Goal: Task Accomplishment & Management: Manage account settings

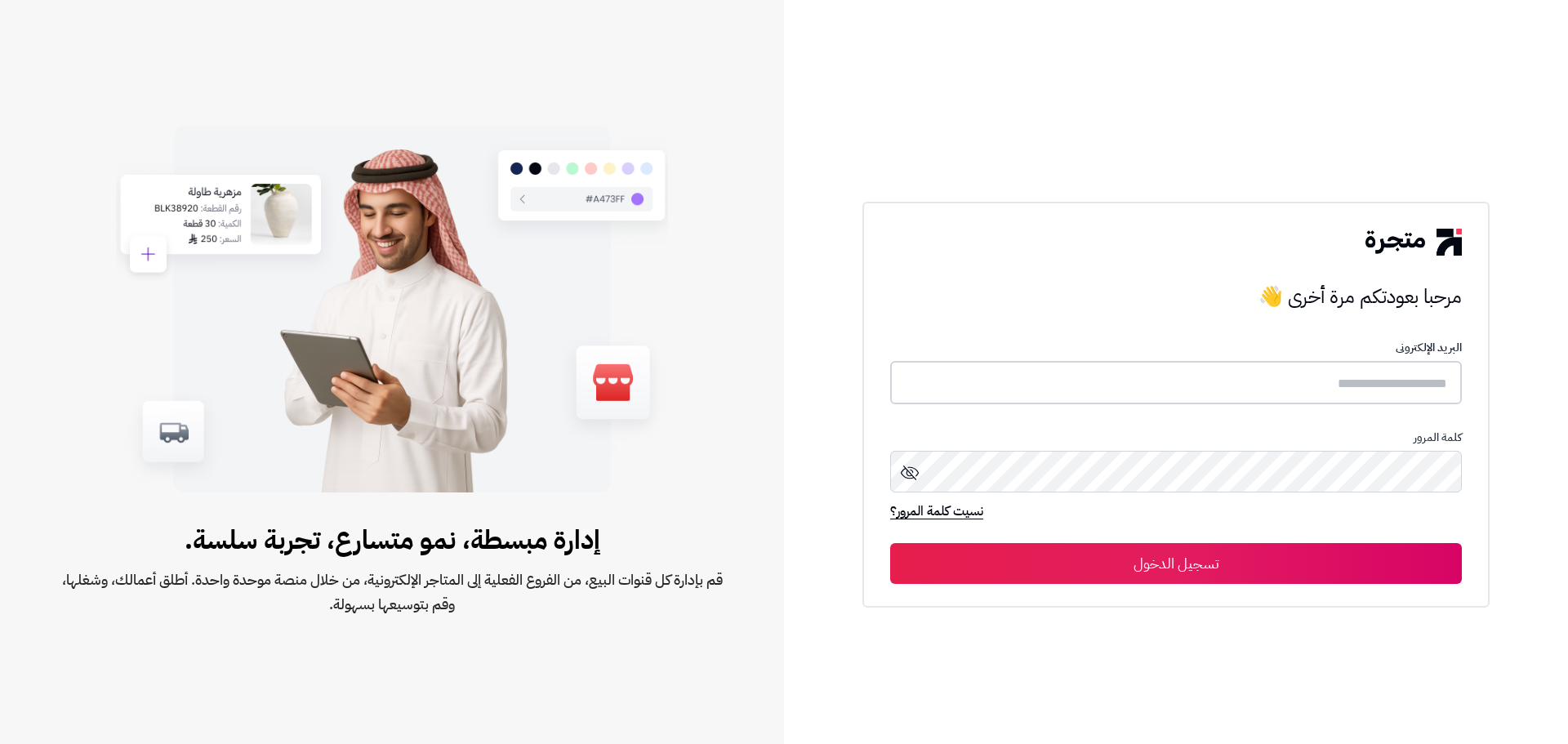
type input "**********"
click at [1196, 369] on input "**********" at bounding box center [1176, 383] width 572 height 44
click at [1058, 580] on button "تسجيل الدخول" at bounding box center [1176, 562] width 572 height 41
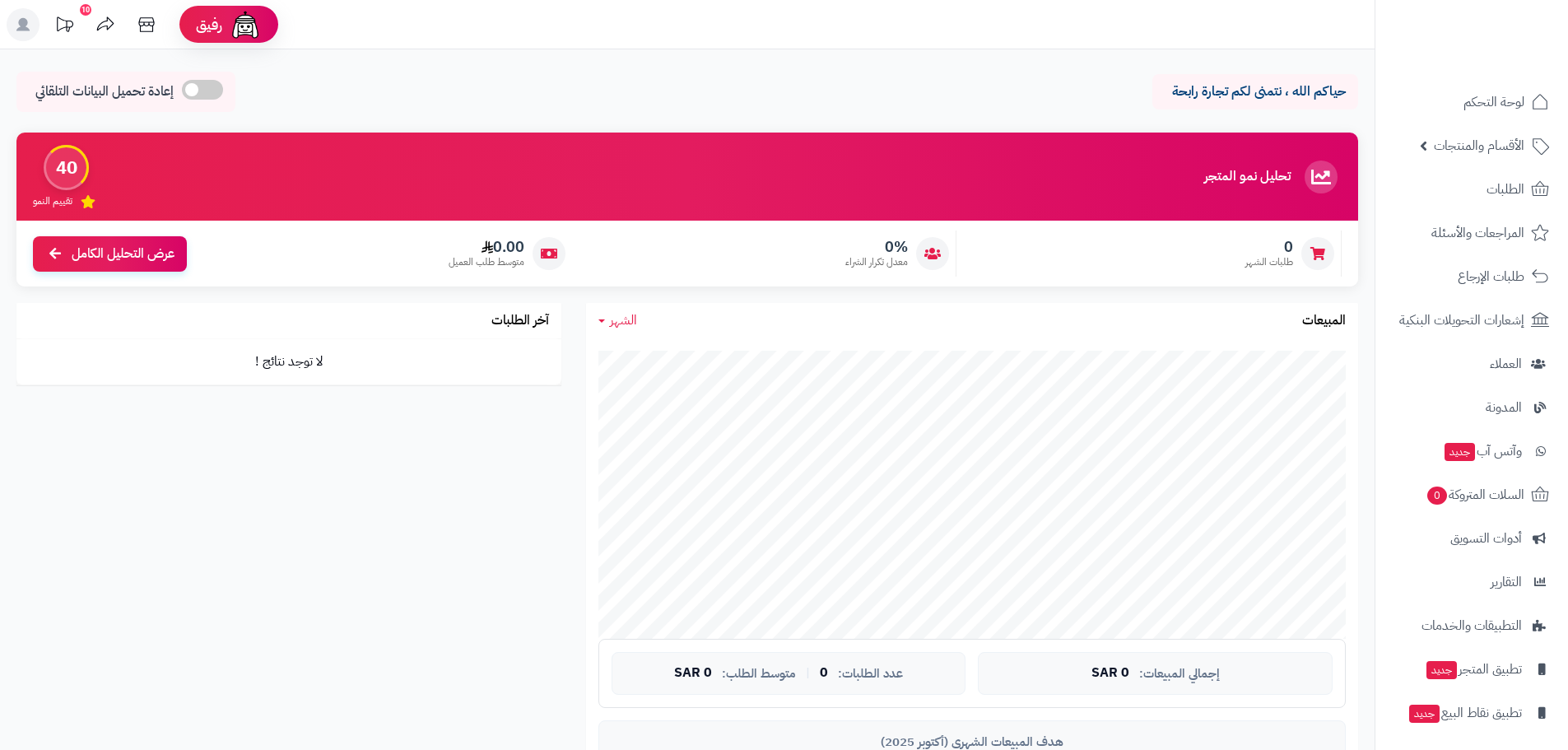
click at [628, 318] on span "الشهر" at bounding box center [623, 320] width 27 height 19
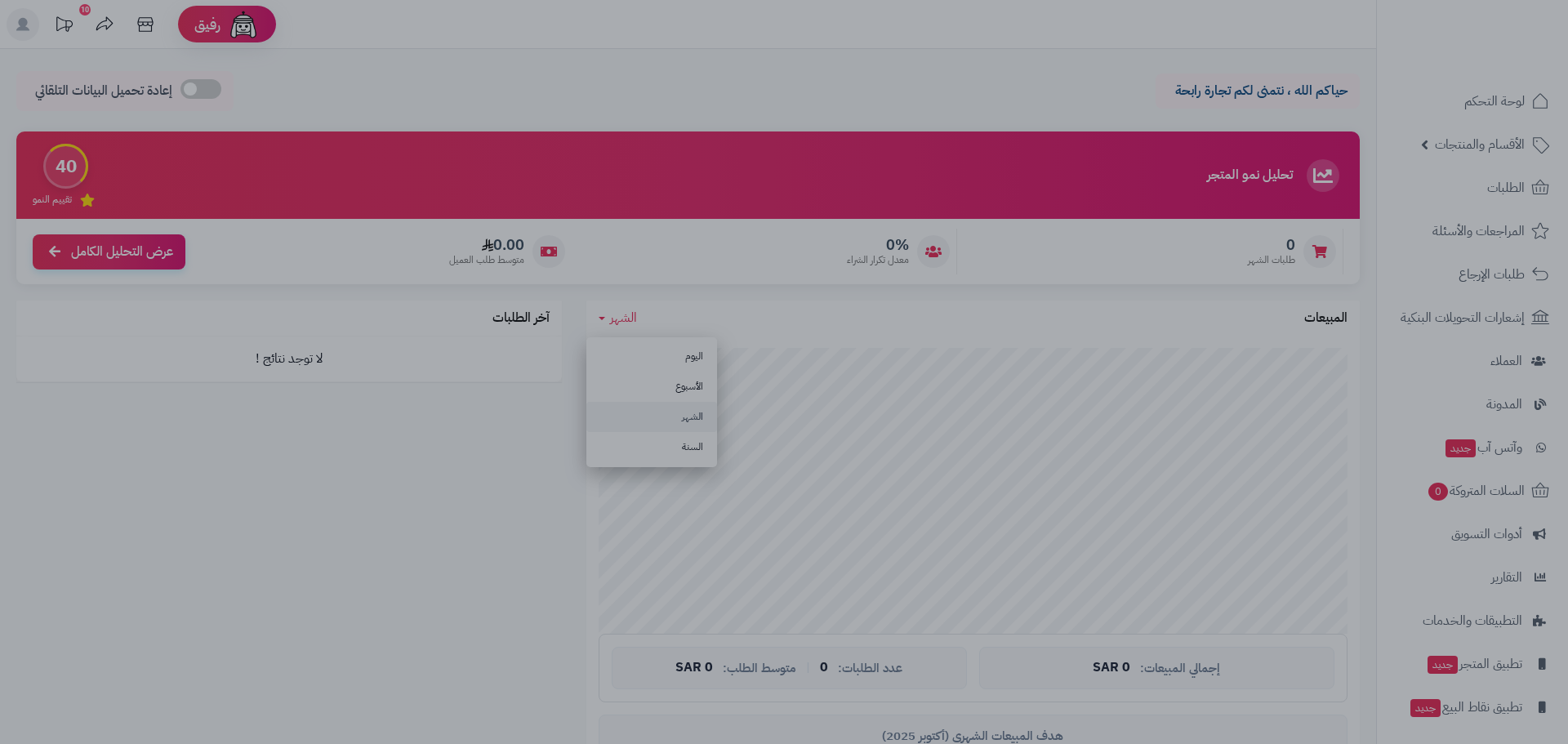
drag, startPoint x: 305, startPoint y: 620, endPoint x: 364, endPoint y: 601, distance: 62.0
click at [304, 620] on div at bounding box center [784, 372] width 1568 height 744
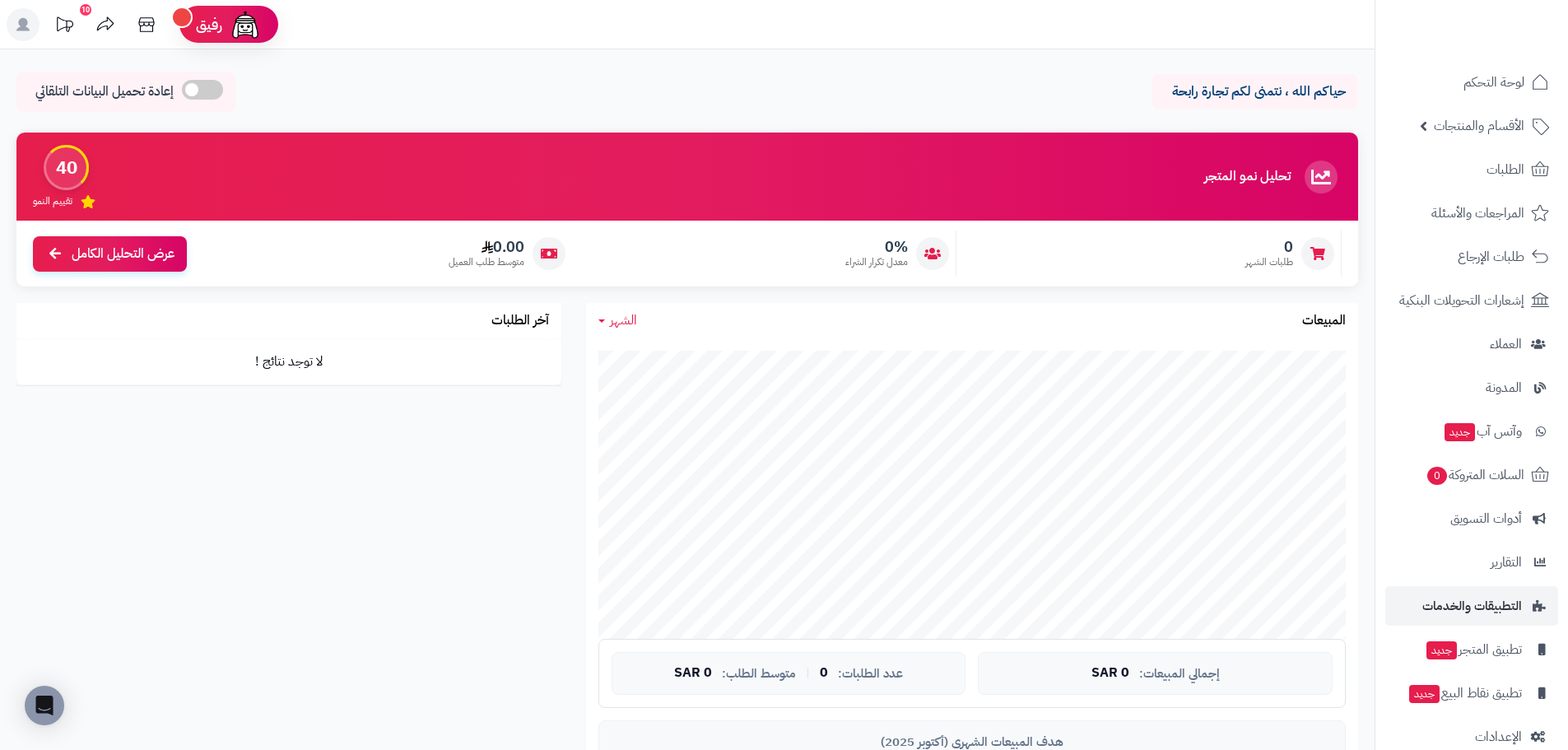
scroll to position [47, 0]
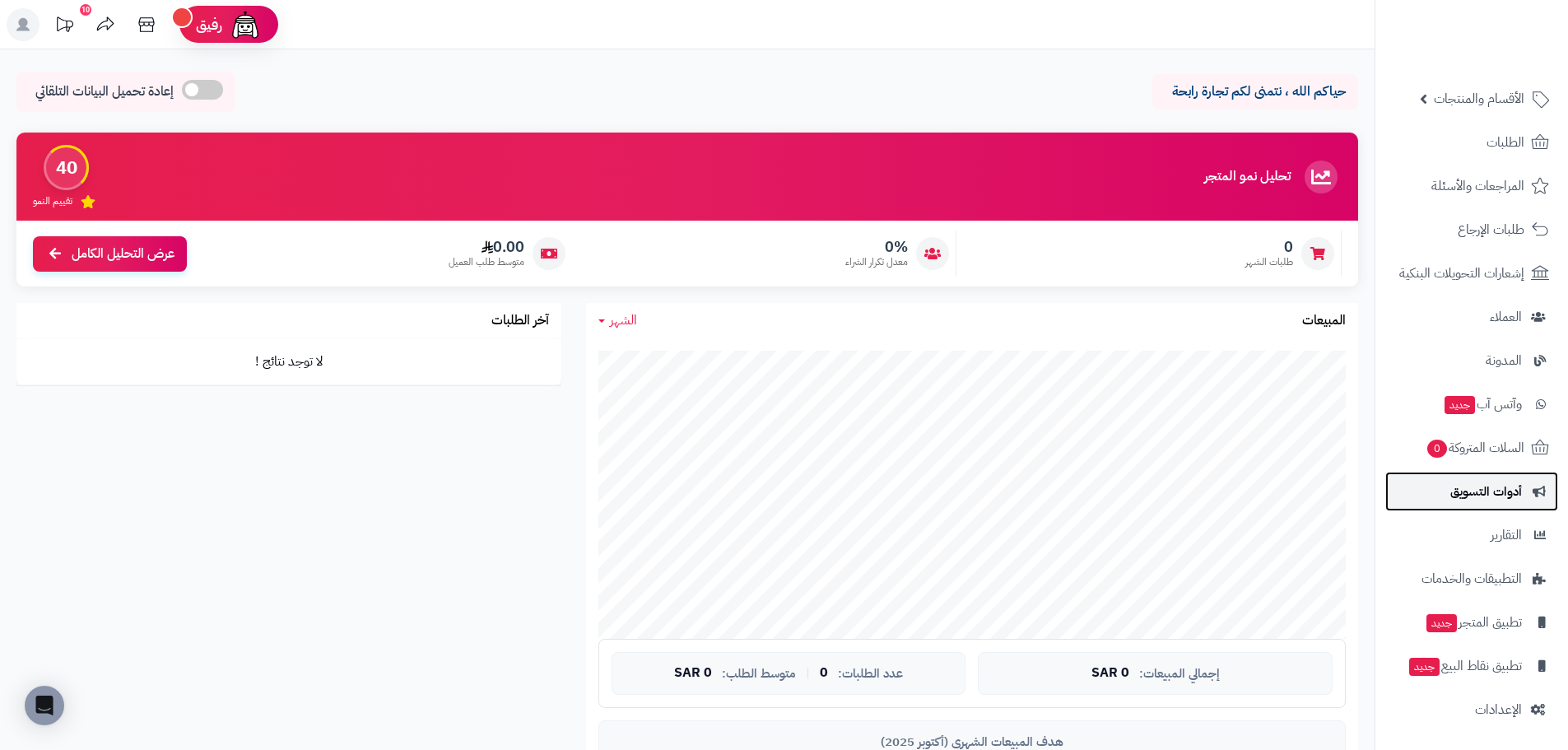
click at [1516, 499] on span "أدوات التسويق" at bounding box center [1486, 491] width 72 height 23
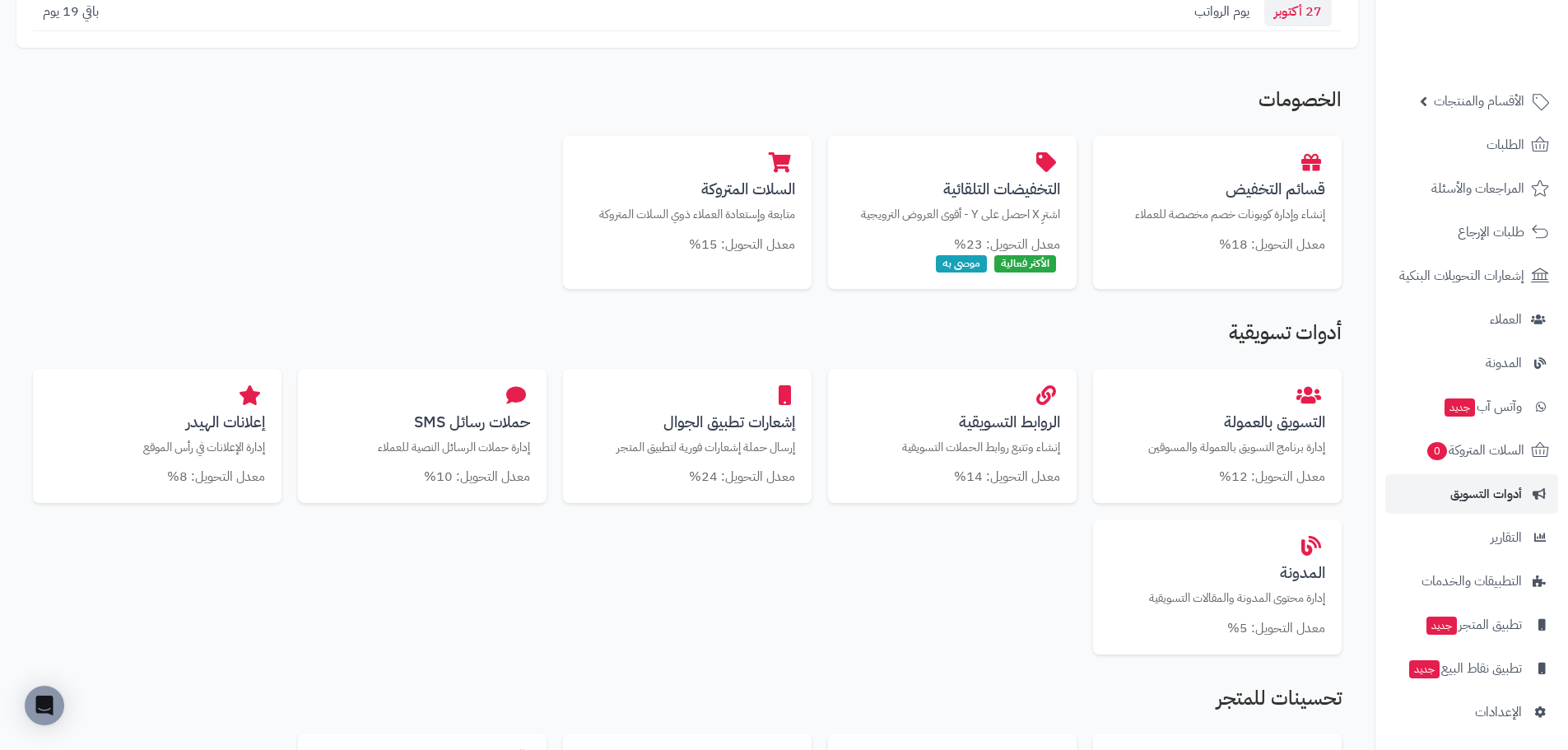
scroll to position [47, 0]
click at [1516, 620] on span "تطبيق المتجر جديد" at bounding box center [1473, 622] width 97 height 23
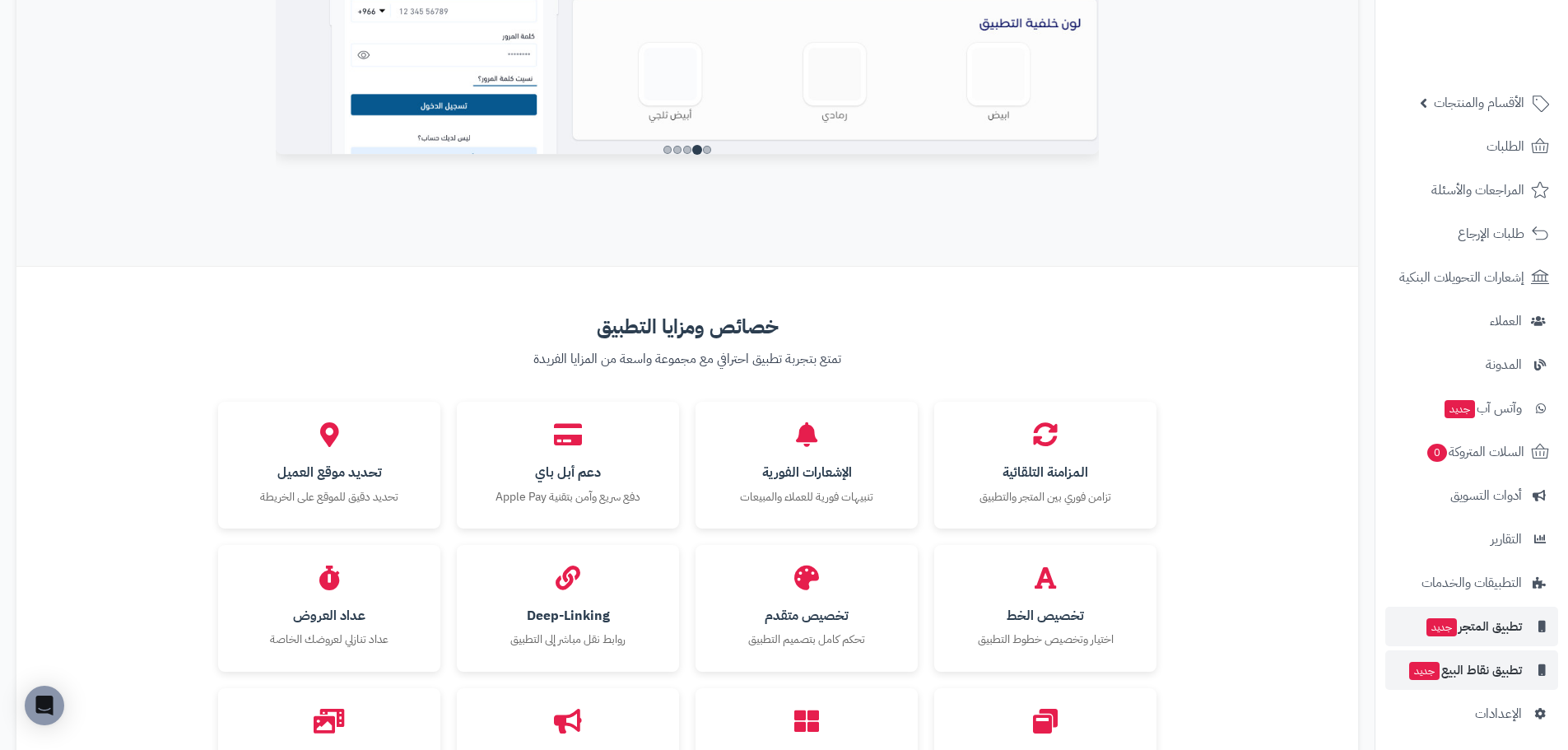
scroll to position [47, 0]
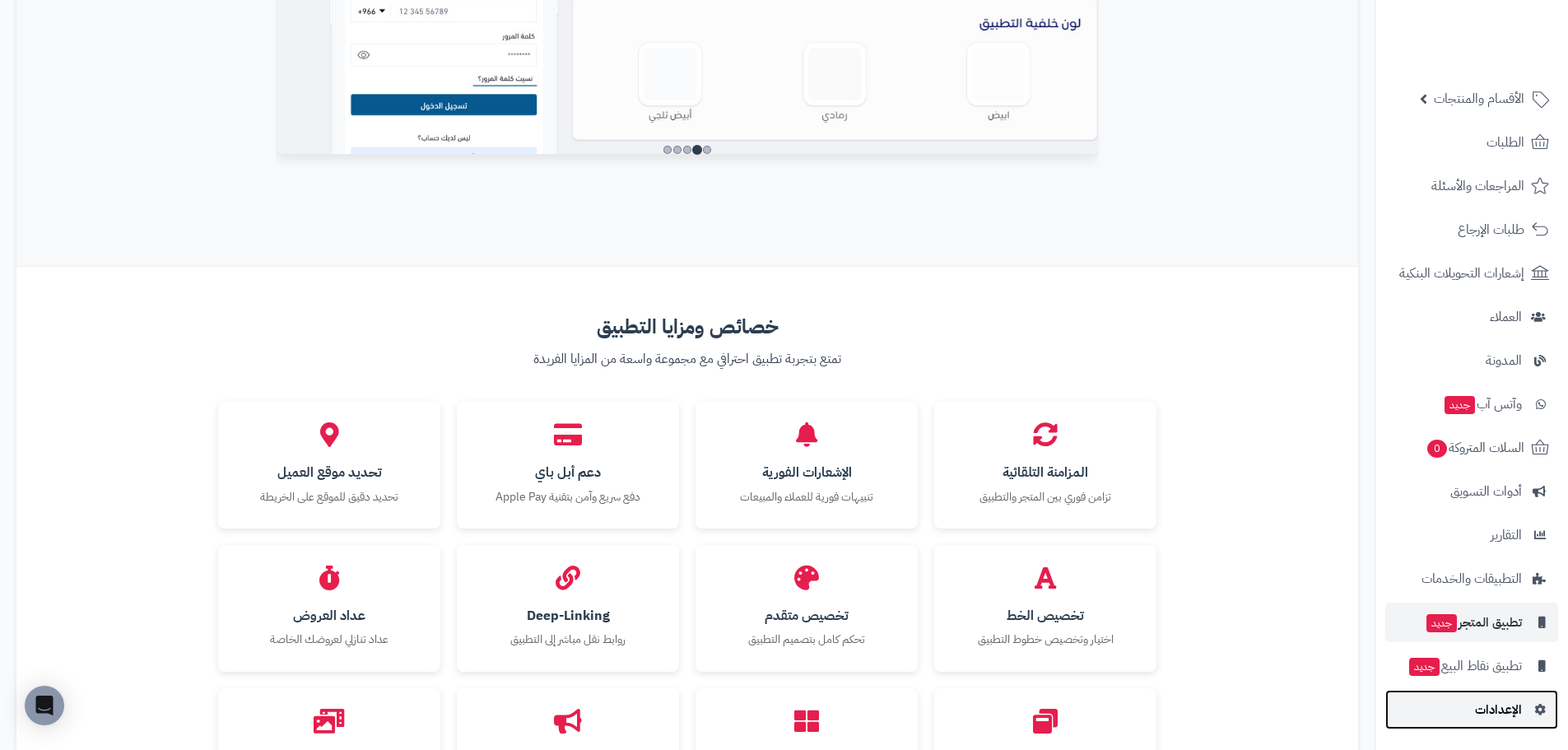
click at [1489, 707] on span "الإعدادات" at bounding box center [1499, 709] width 47 height 23
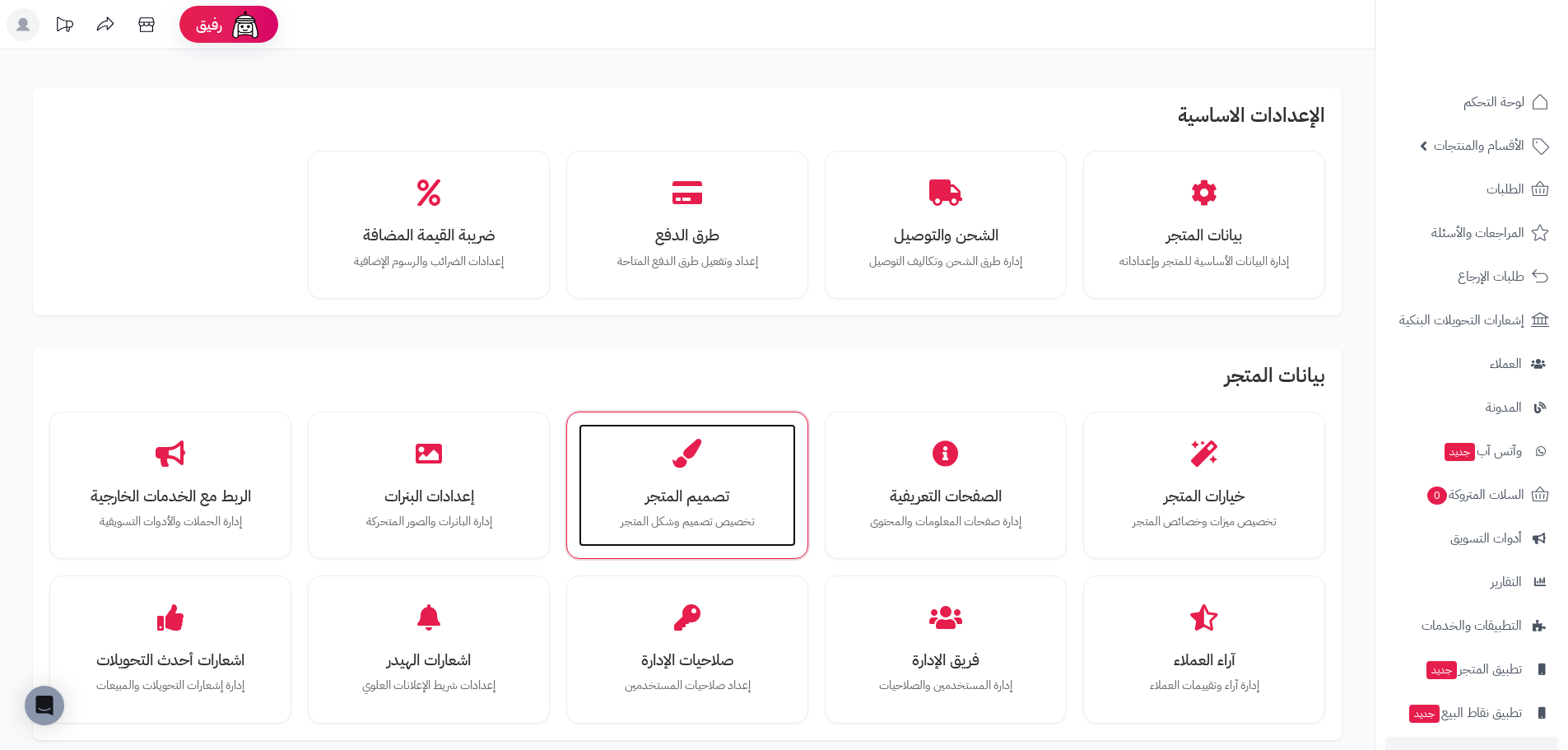
click at [634, 485] on div "تصميم المتجر تخصيص تصميم وشكل المتجر" at bounding box center [686, 486] width 217 height 123
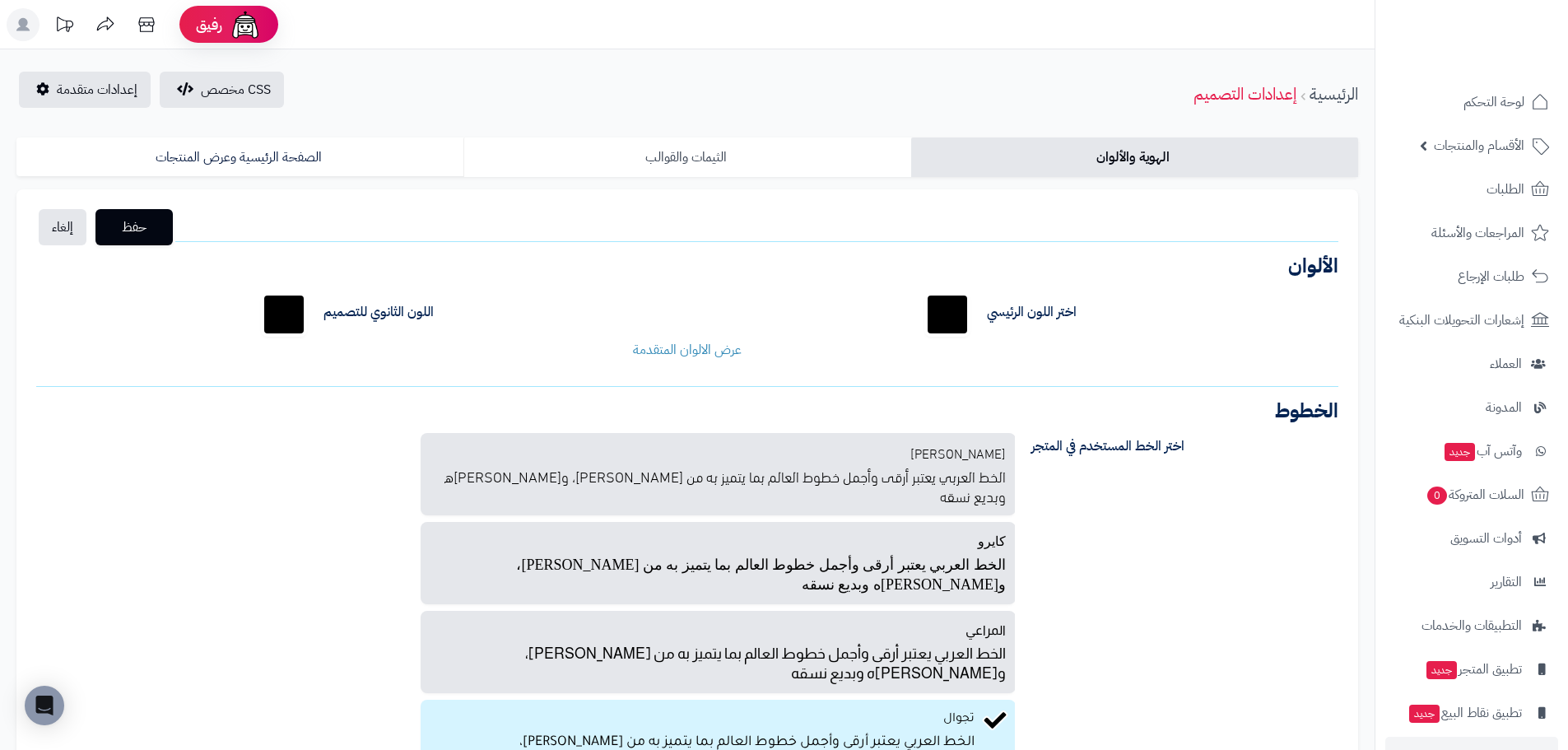
click at [785, 141] on link "الثيمات والقوالب" at bounding box center [686, 157] width 447 height 40
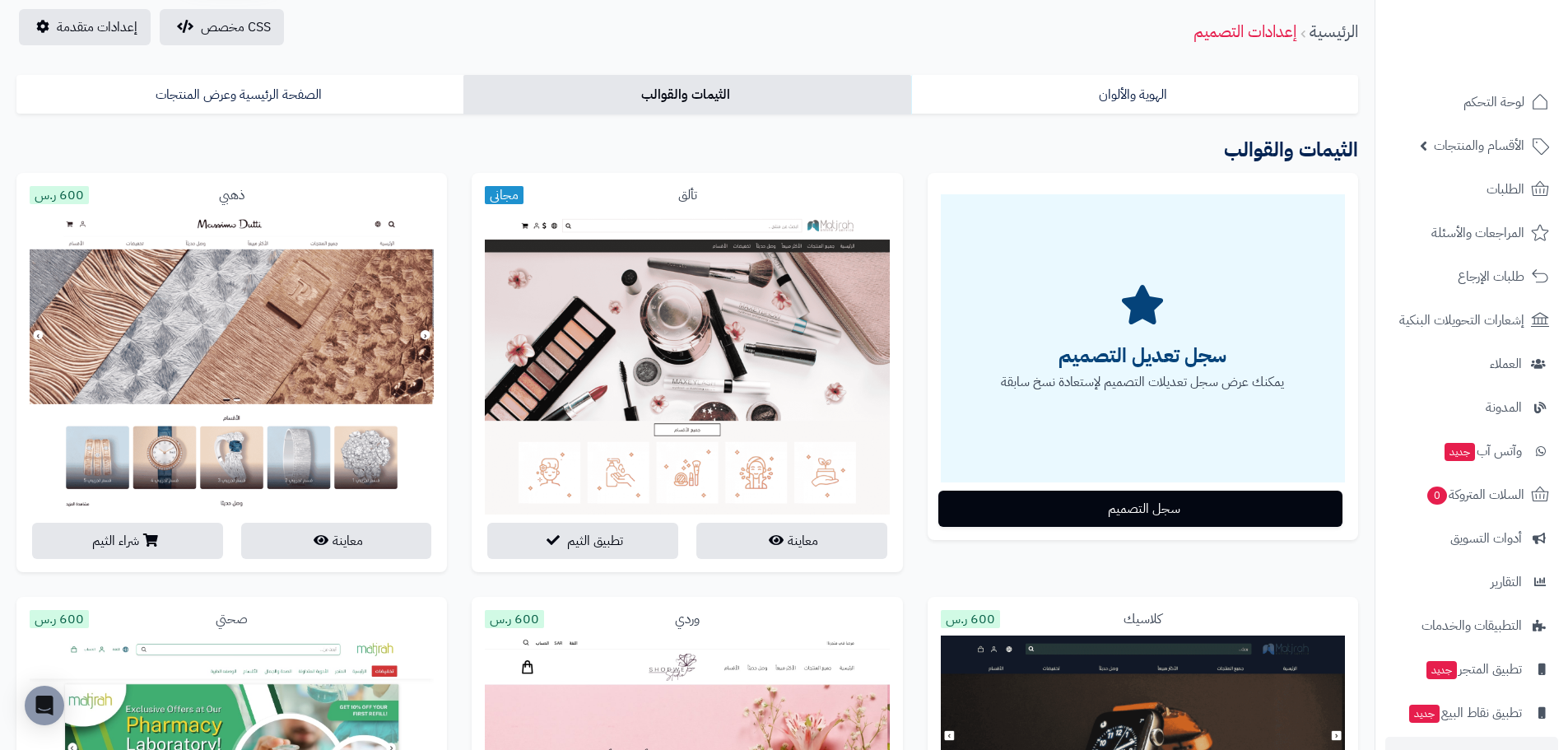
scroll to position [83, 0]
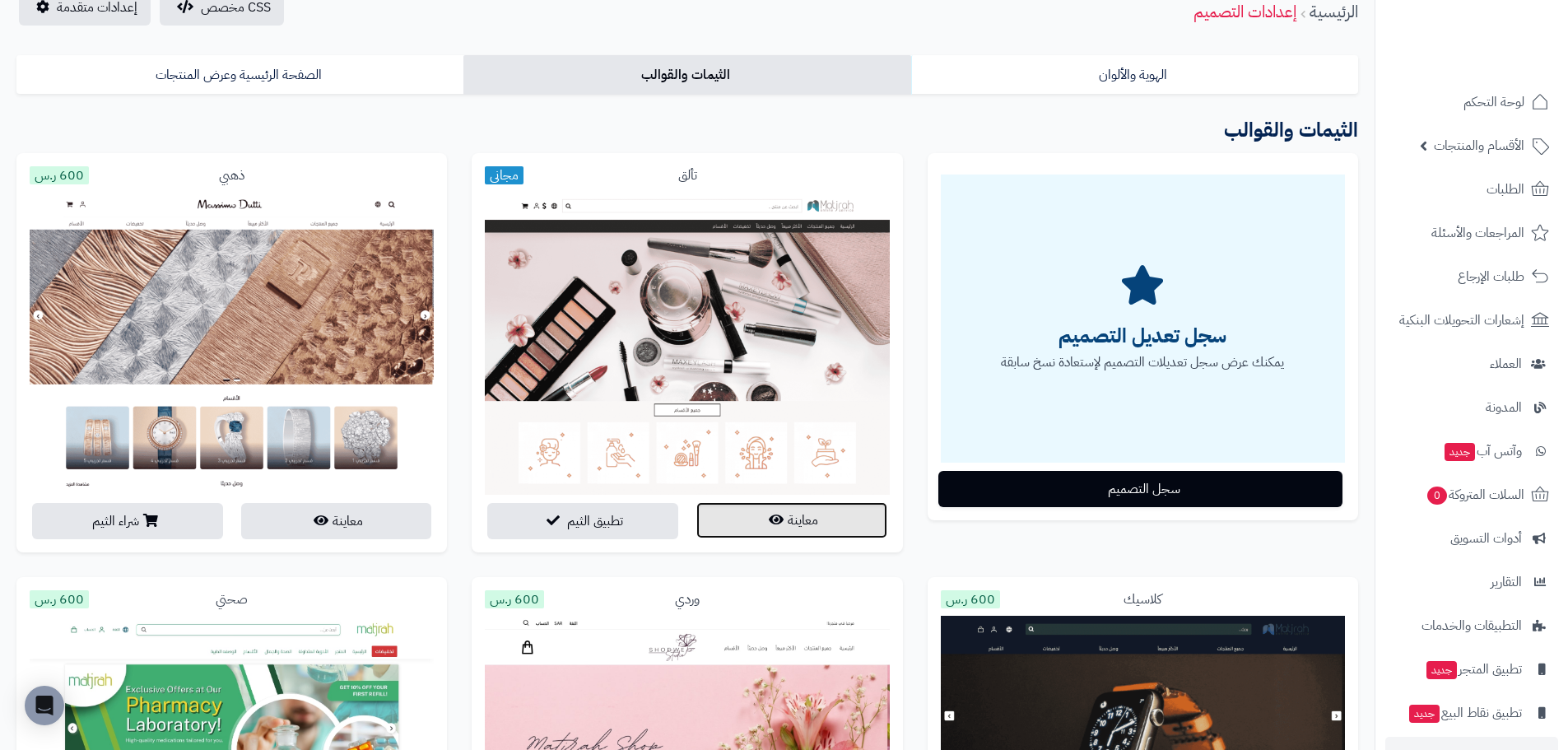
click at [789, 519] on button "معاينة" at bounding box center [792, 520] width 191 height 36
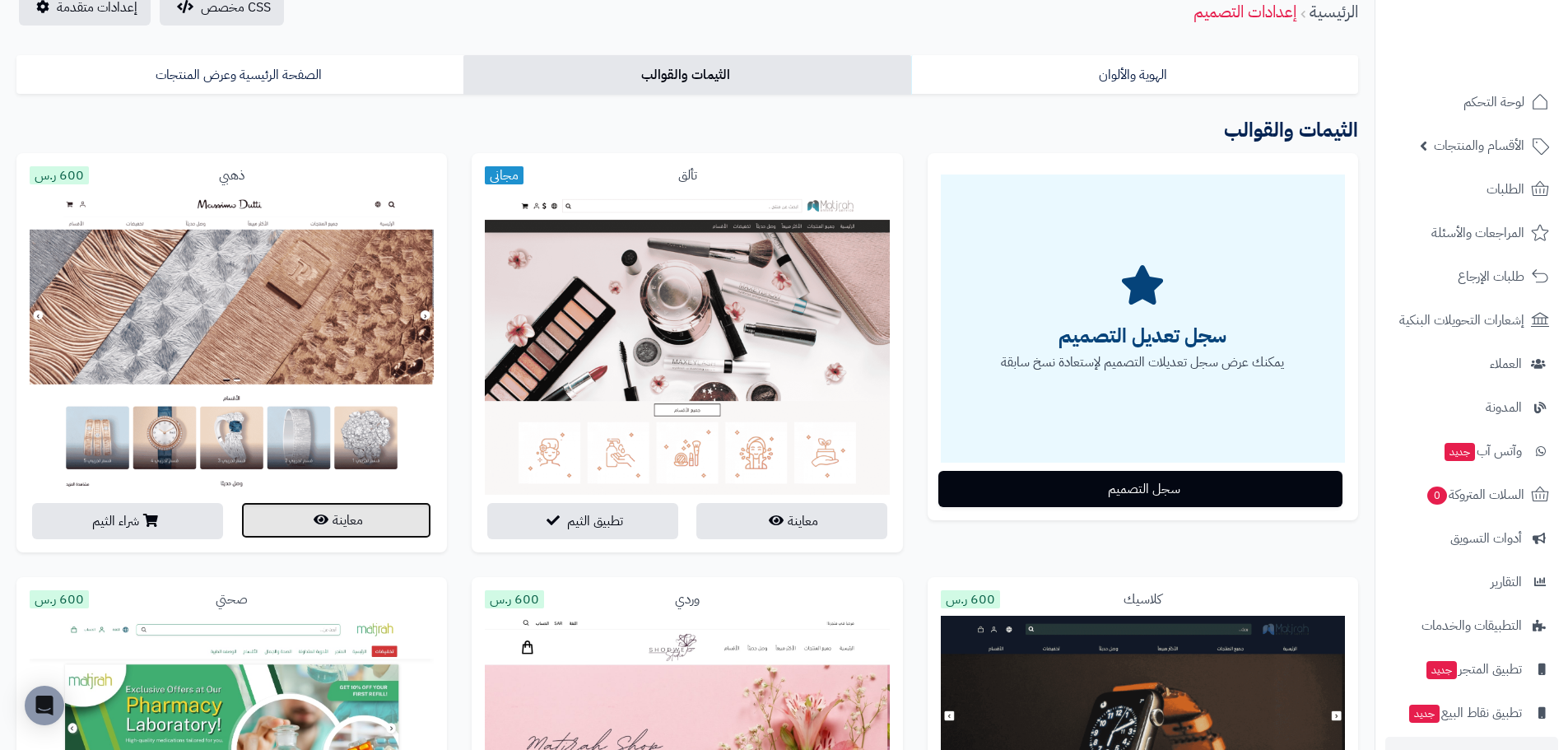
click at [313, 519] on icon "button" at bounding box center [321, 519] width 15 height 14
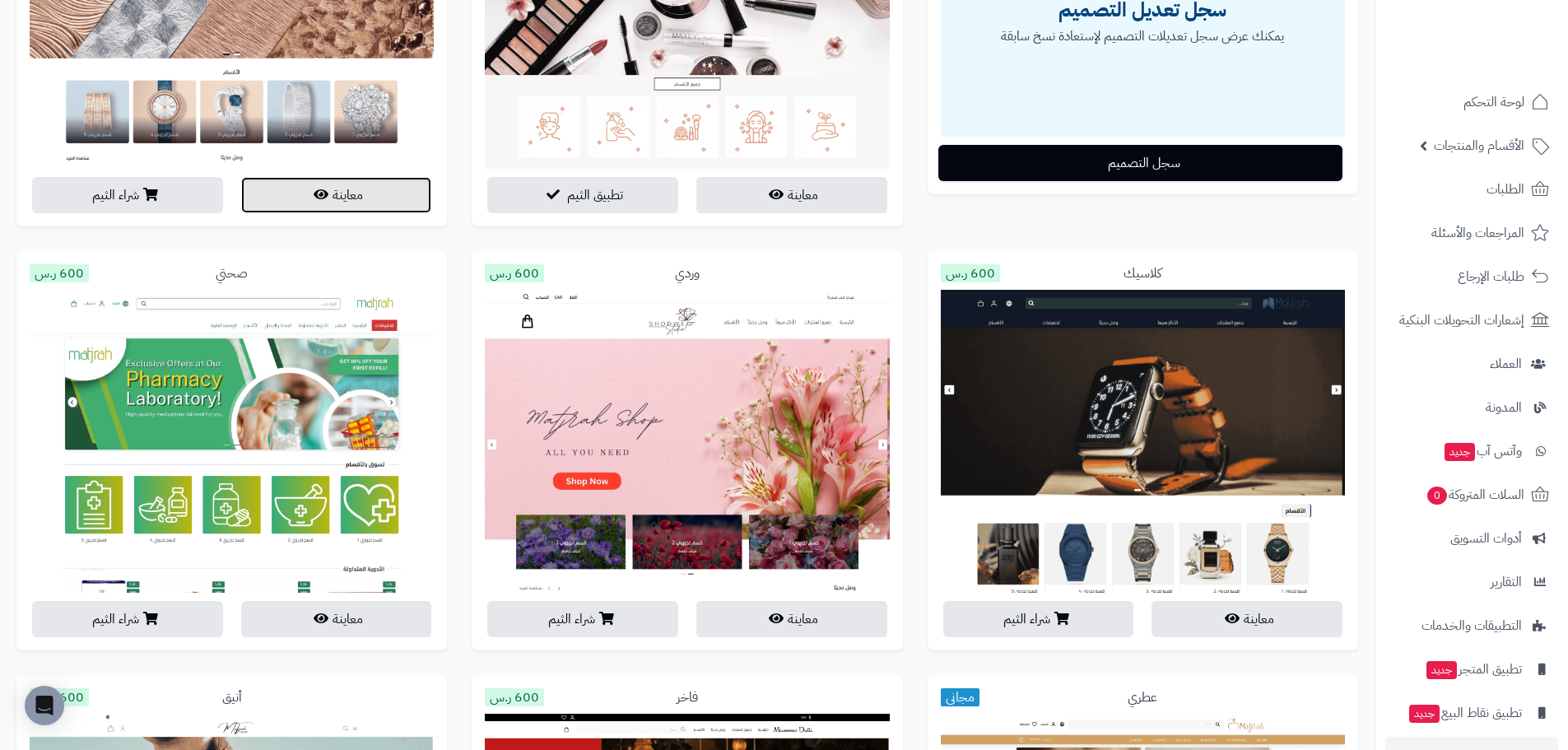
scroll to position [412, 0]
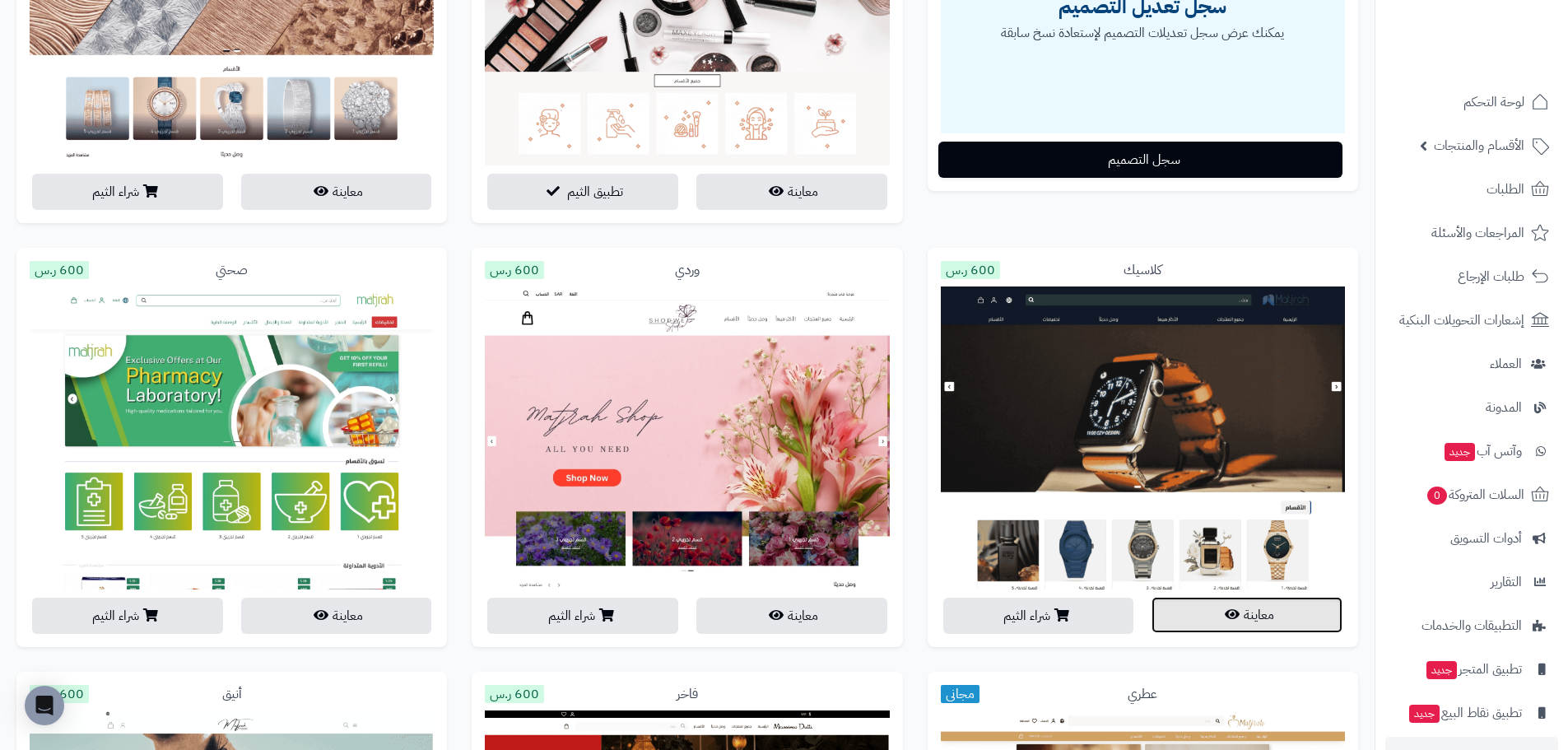
click at [1199, 619] on button "معاينة" at bounding box center [1247, 615] width 191 height 36
click at [794, 611] on button "معاينة" at bounding box center [792, 615] width 191 height 36
click at [382, 623] on button "معاينة" at bounding box center [337, 615] width 191 height 36
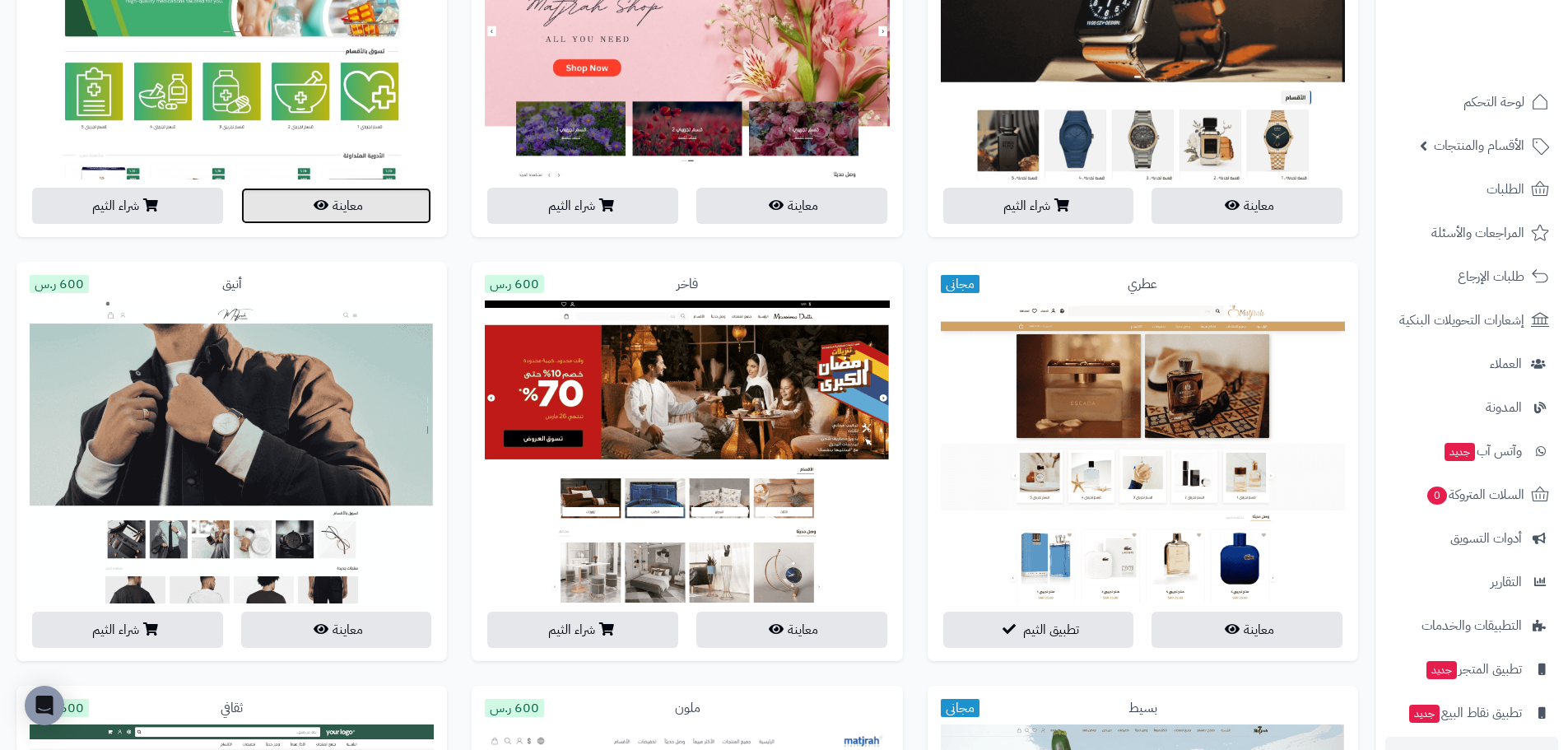
scroll to position [823, 0]
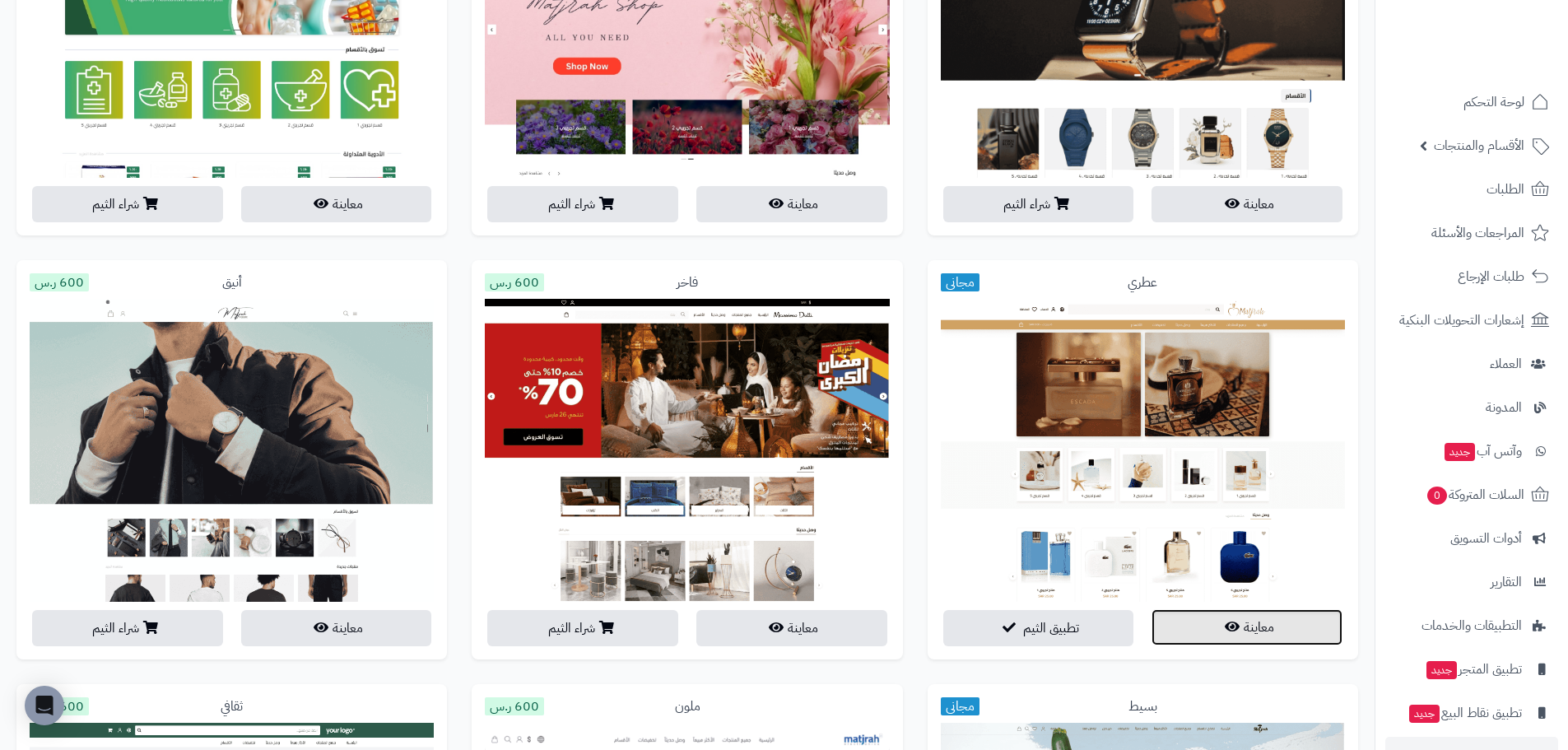
click at [1225, 628] on icon "button" at bounding box center [1233, 627] width 15 height 14
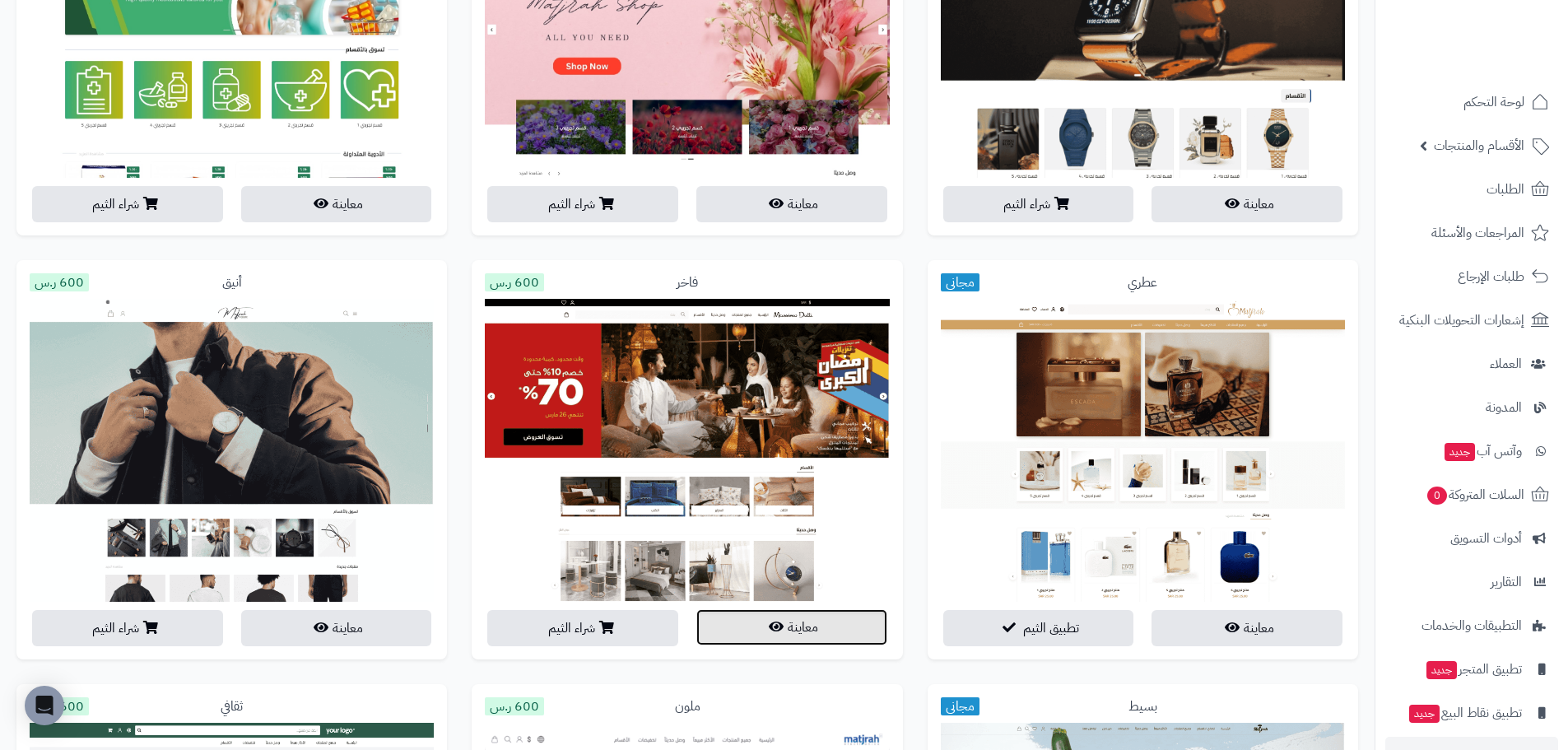
click at [784, 632] on button "معاينة" at bounding box center [792, 628] width 191 height 36
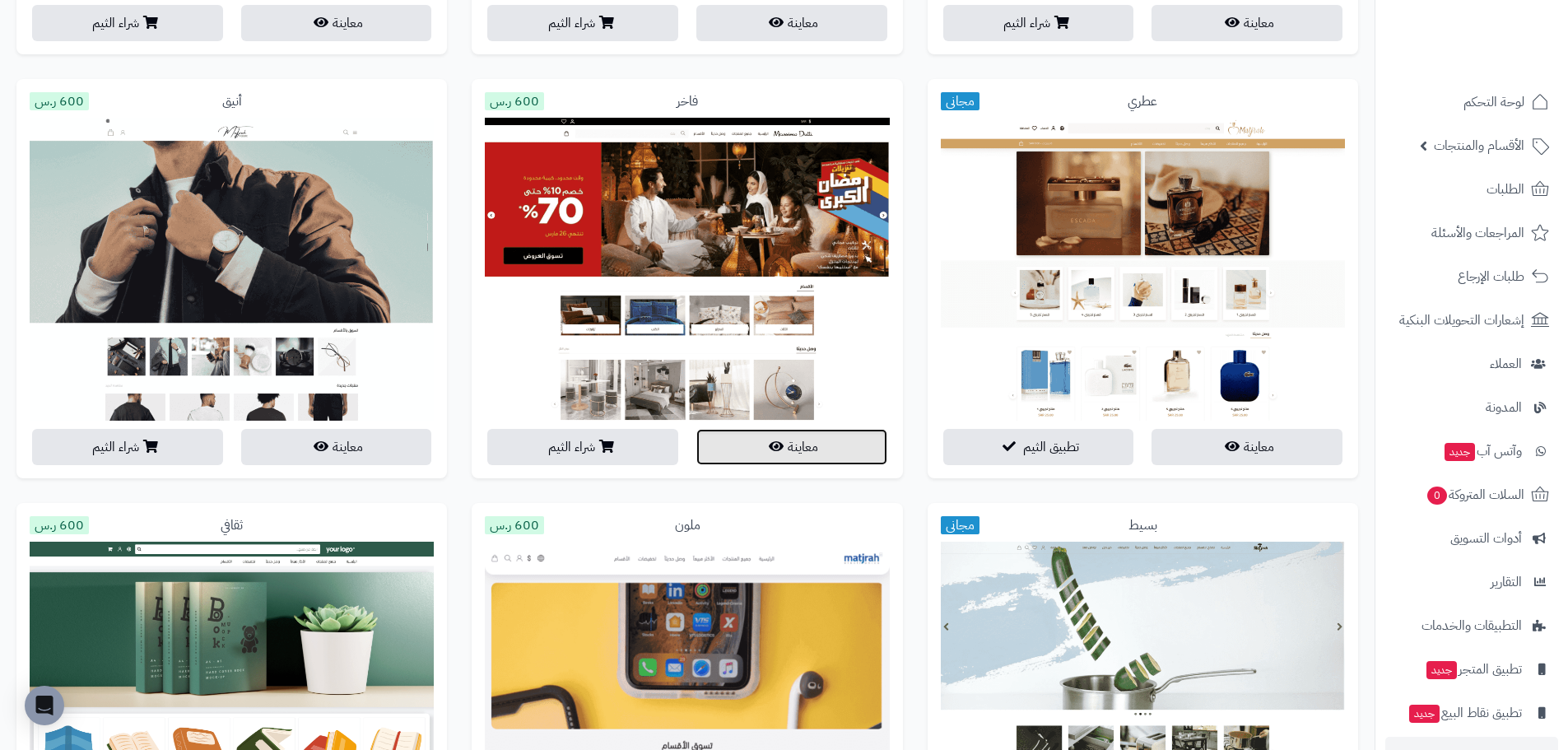
scroll to position [1071, 0]
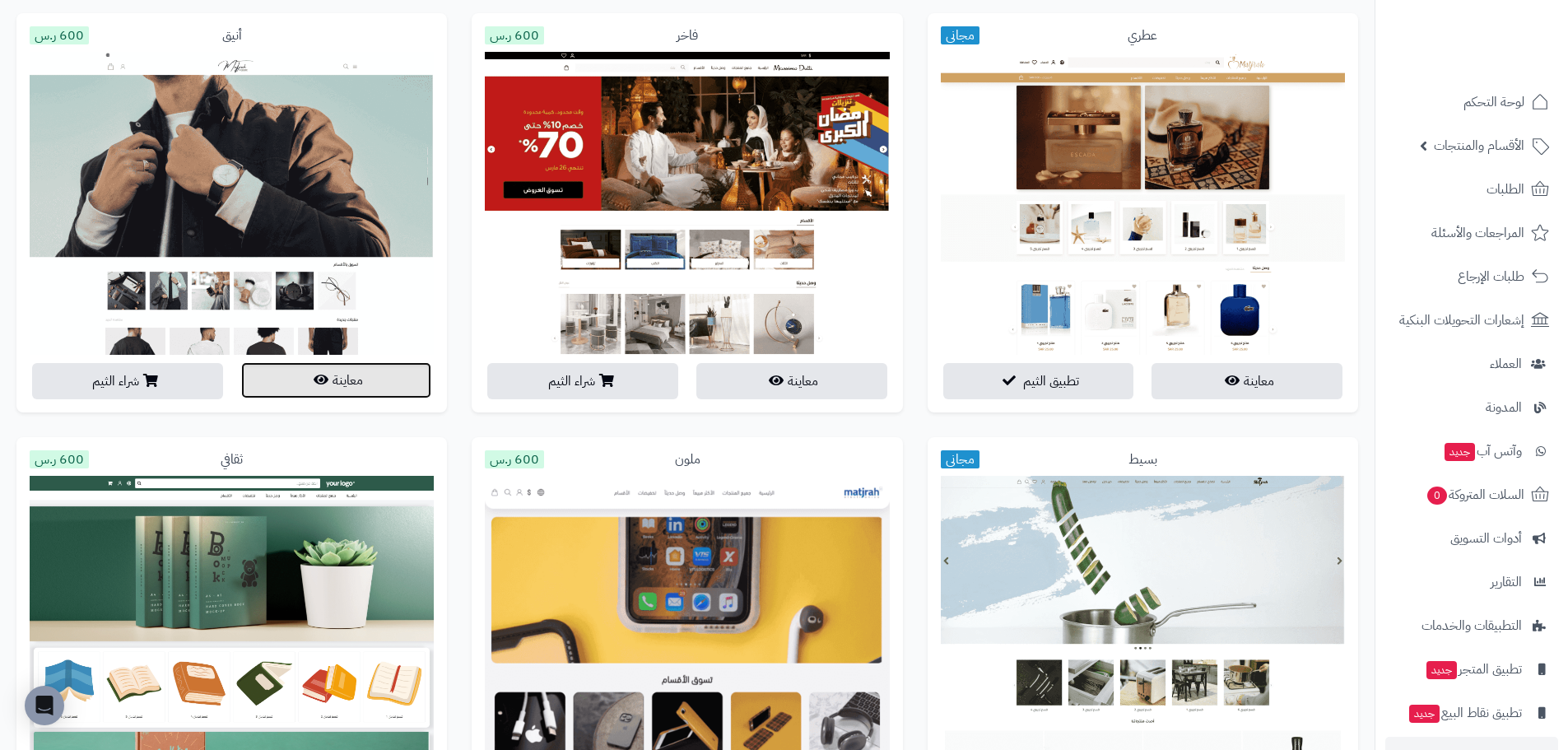
click at [308, 381] on button "معاينة" at bounding box center [337, 380] width 191 height 36
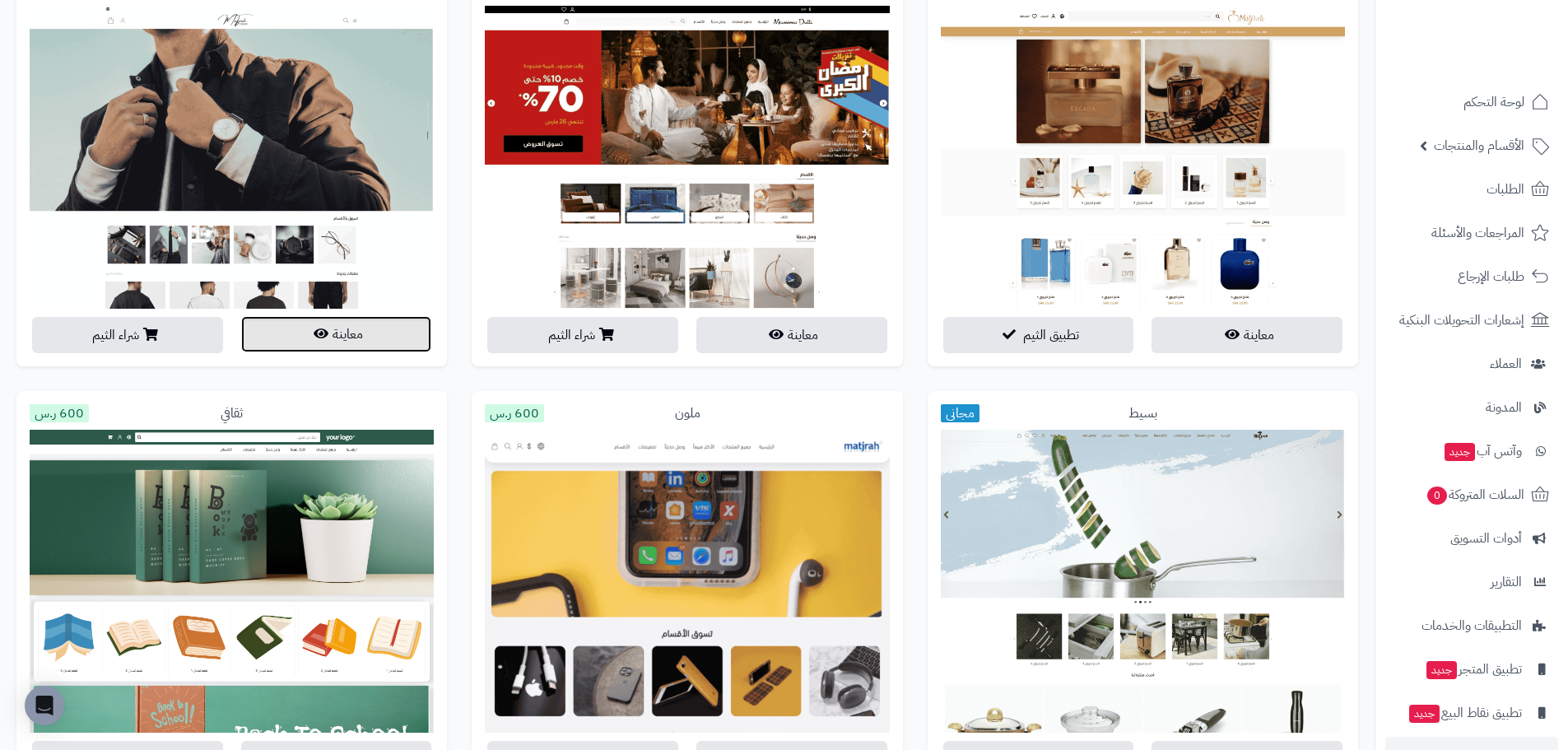
scroll to position [1400, 0]
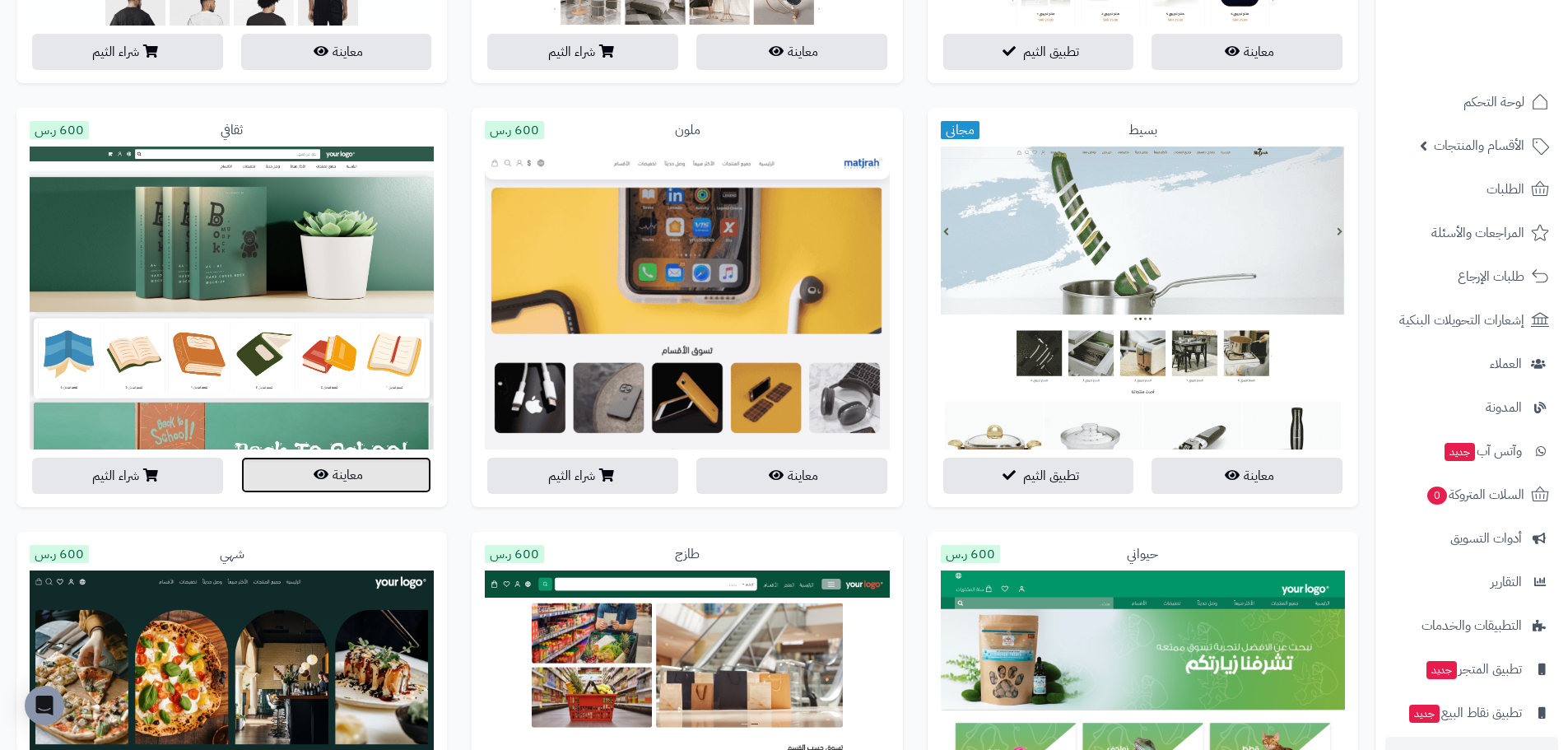
click at [377, 478] on button "معاينة" at bounding box center [337, 475] width 191 height 36
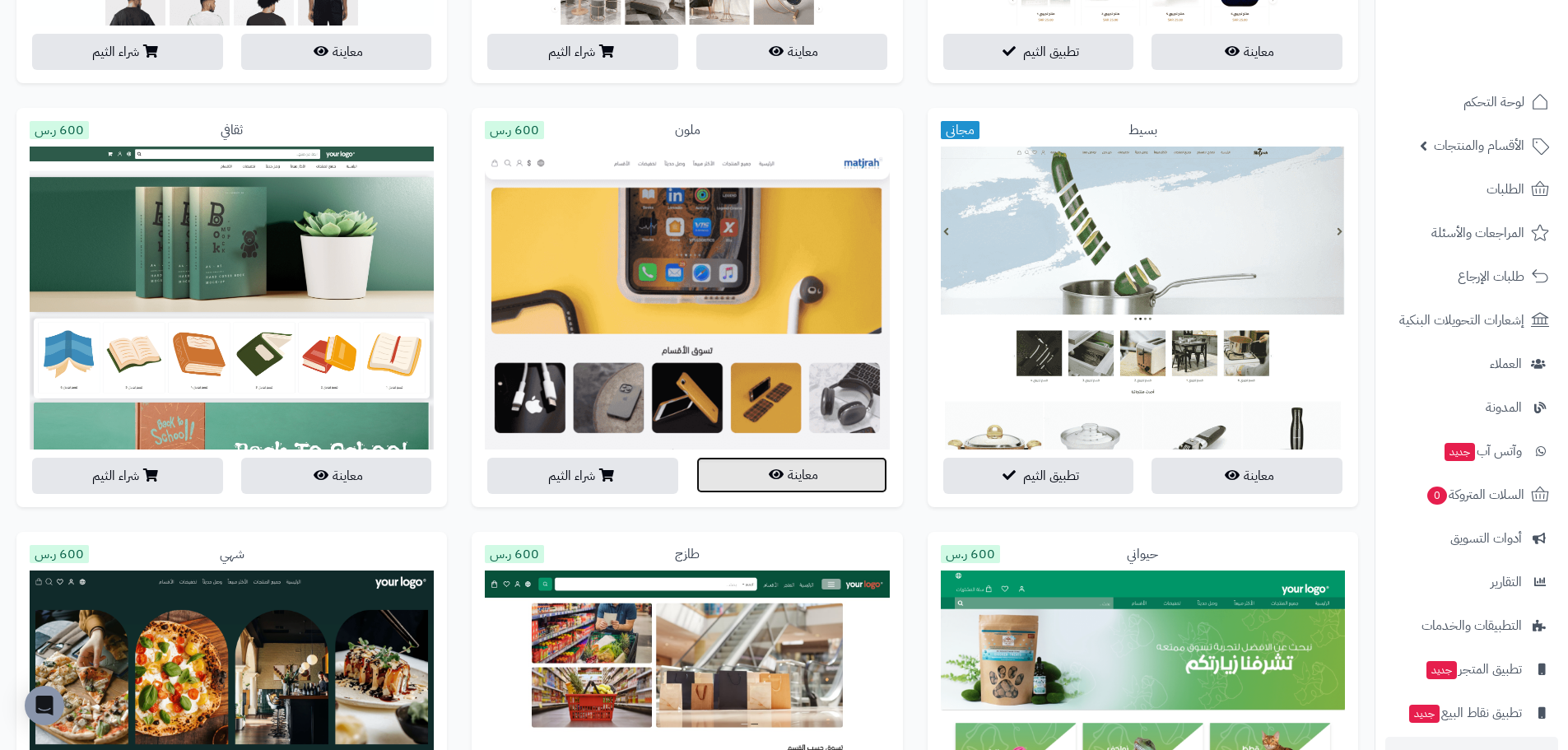
click at [839, 470] on button "معاينة" at bounding box center [792, 475] width 191 height 36
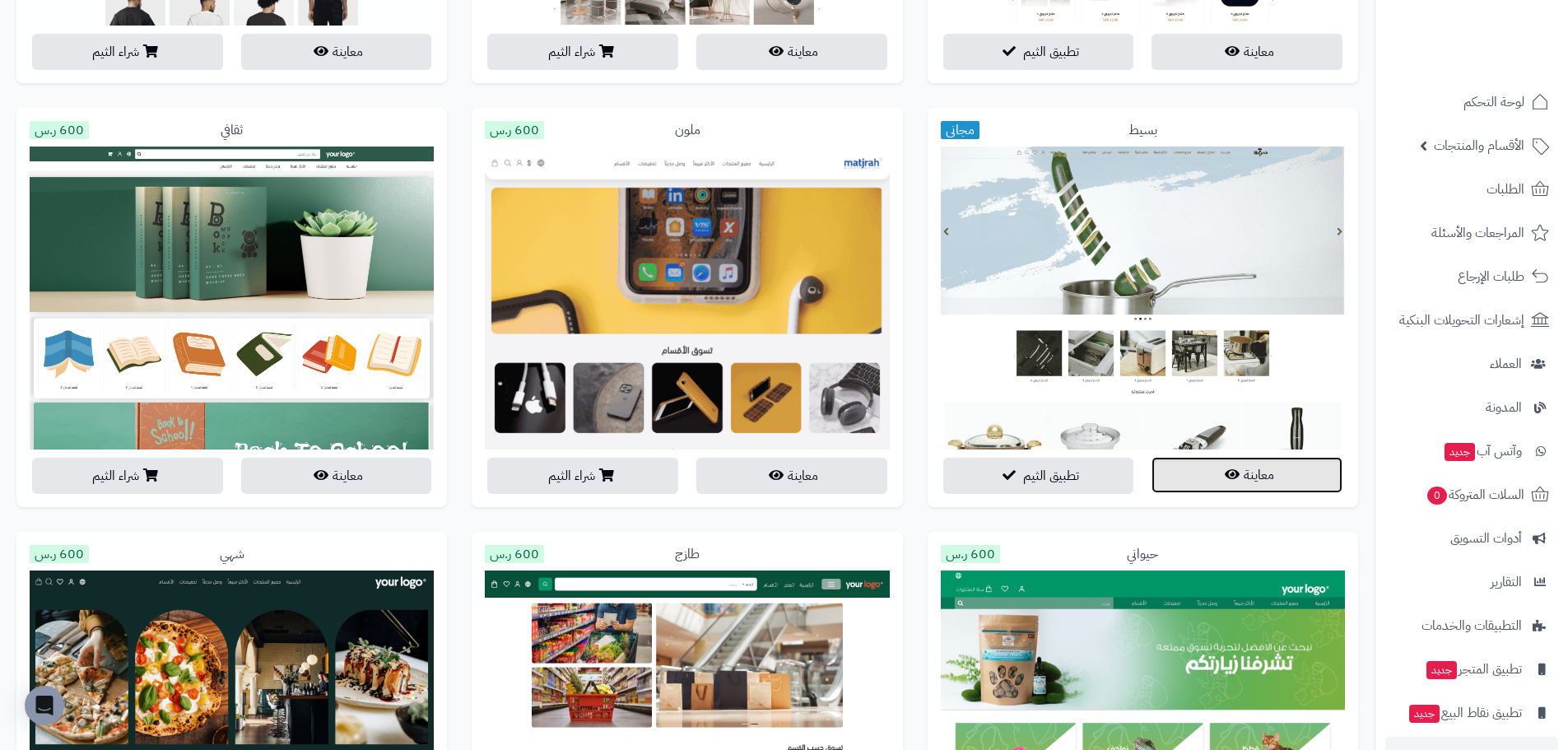
click at [1240, 478] on button "معاينة" at bounding box center [1247, 475] width 191 height 36
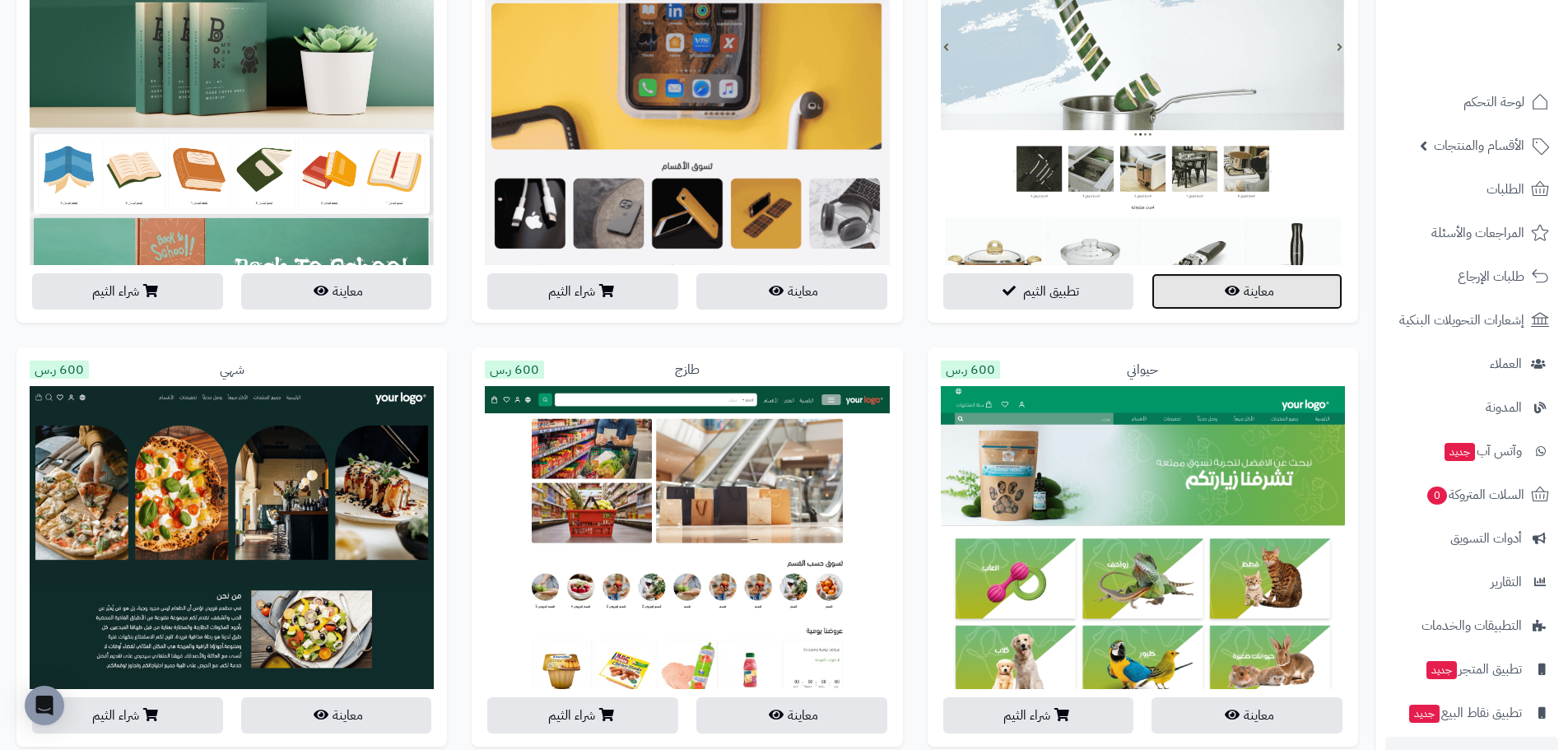
scroll to position [1730, 0]
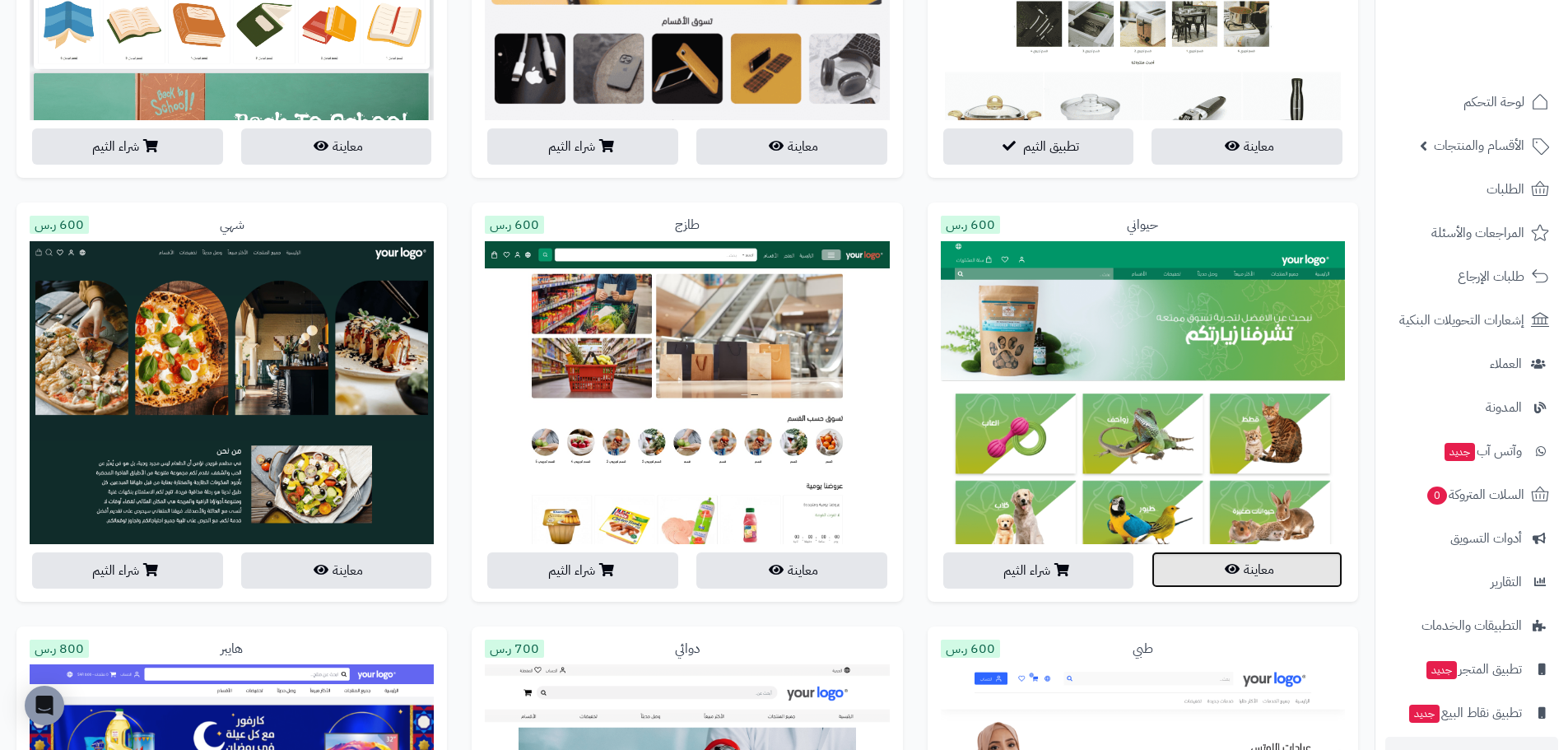
click at [1294, 568] on button "معاينة" at bounding box center [1247, 569] width 191 height 36
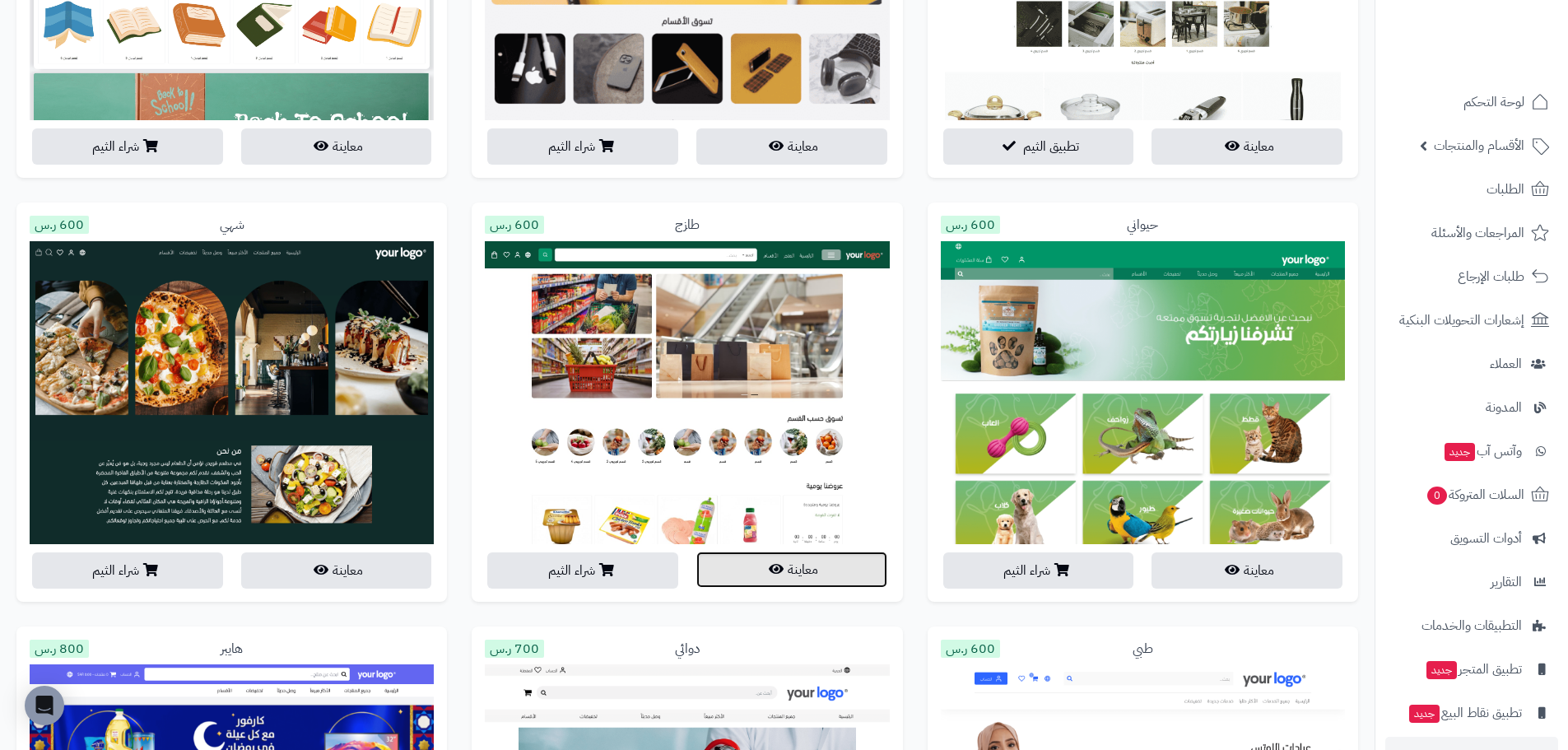
click at [828, 577] on button "معاينة" at bounding box center [792, 569] width 191 height 36
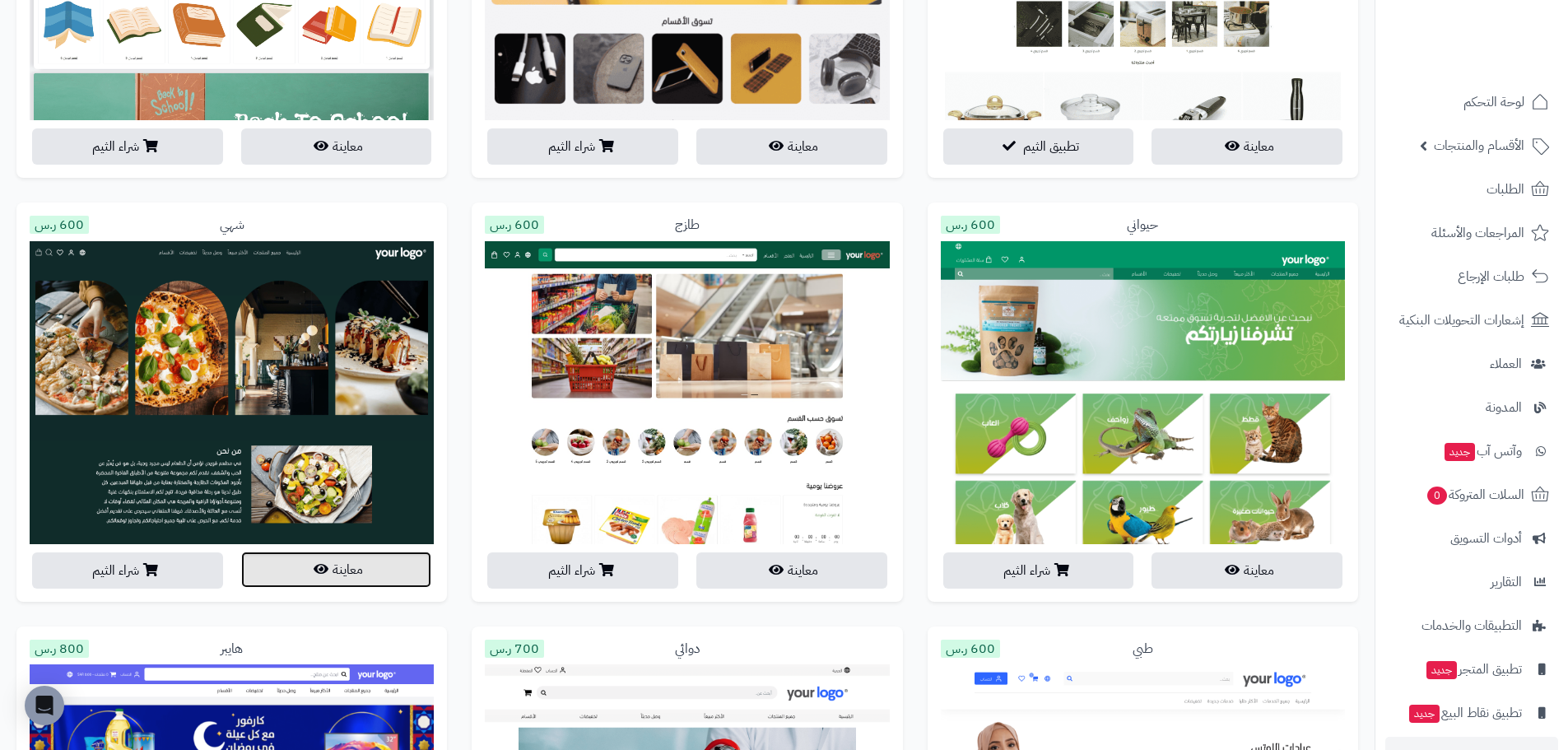
click at [379, 584] on button "معاينة" at bounding box center [337, 569] width 191 height 36
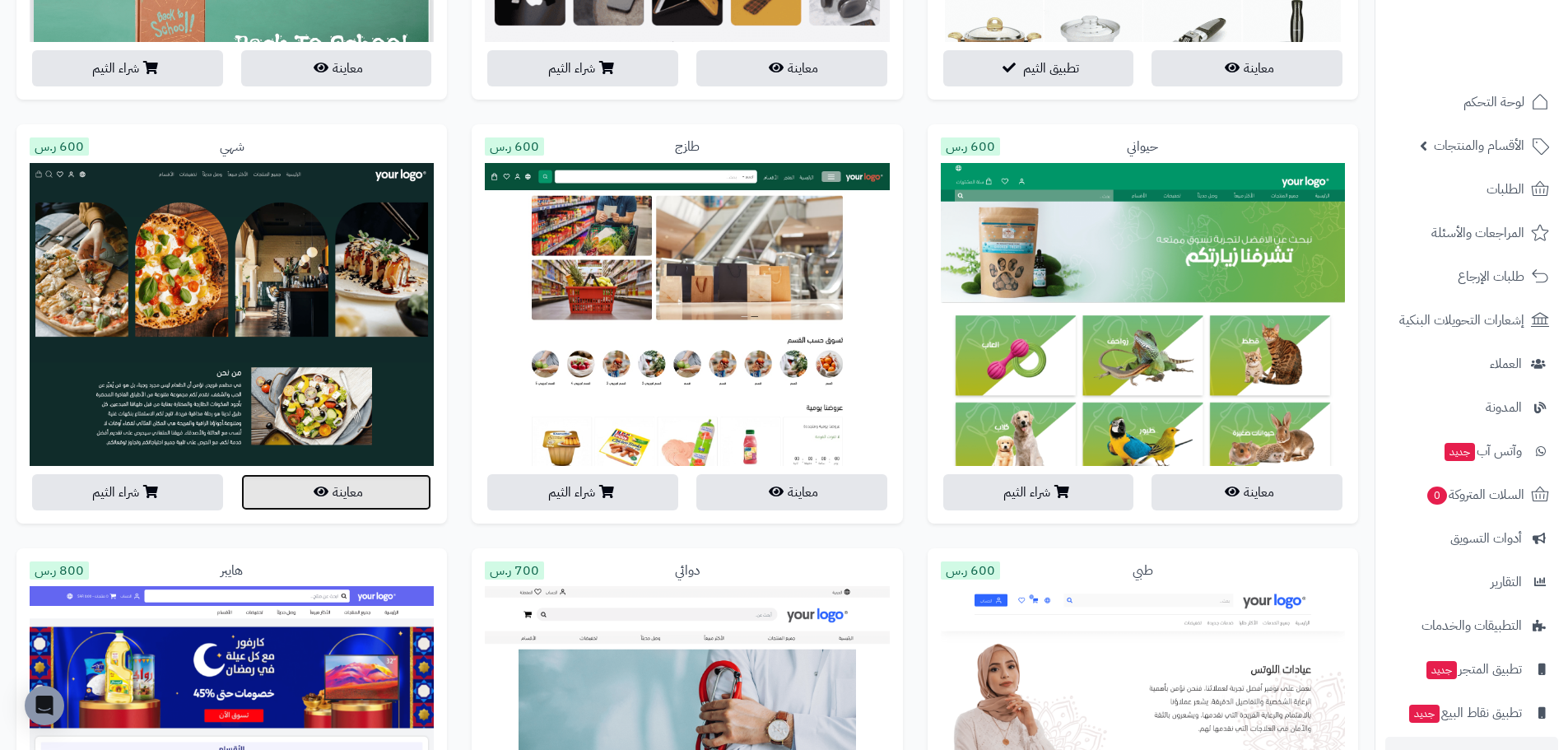
scroll to position [2141, 0]
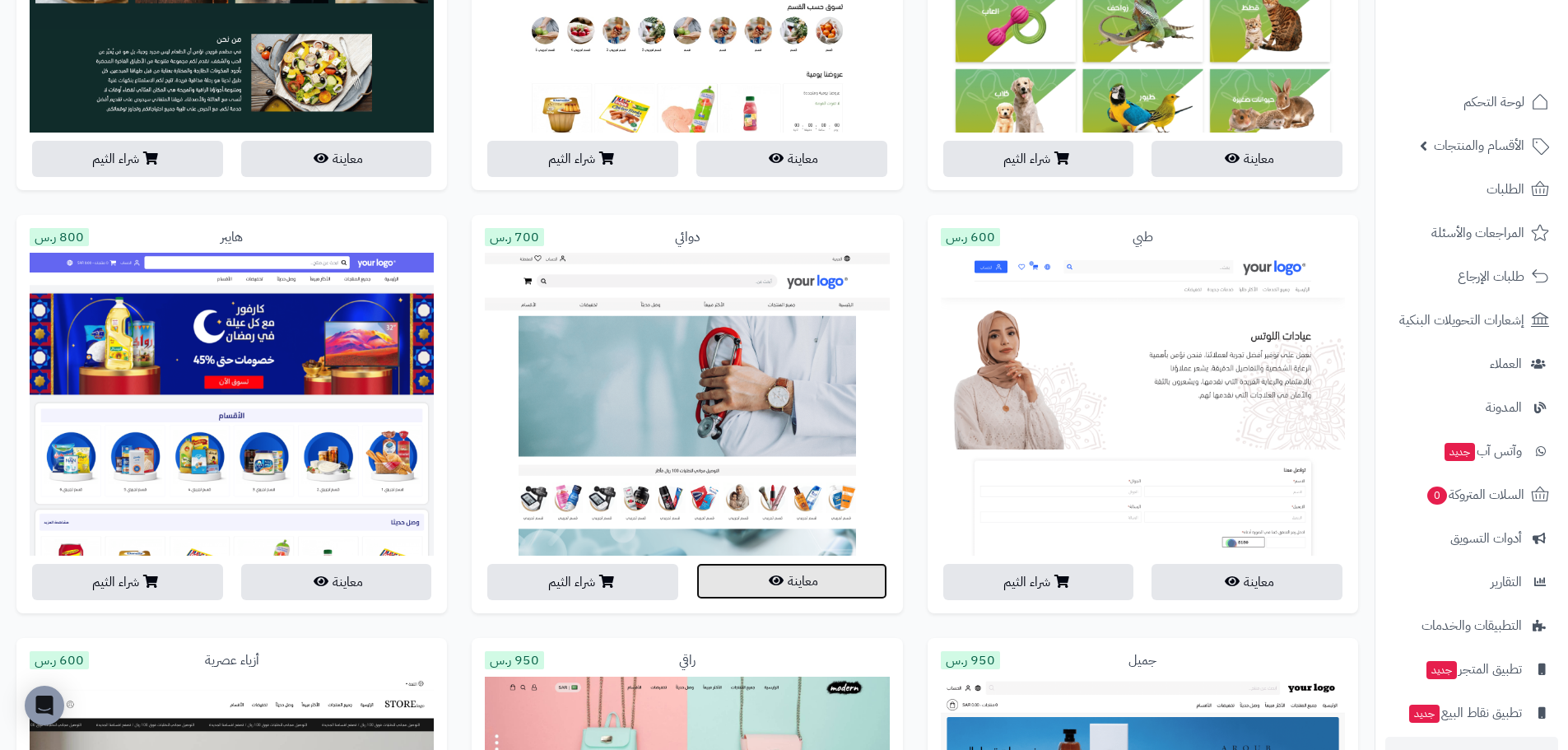
click at [833, 582] on button "معاينة" at bounding box center [792, 581] width 191 height 36
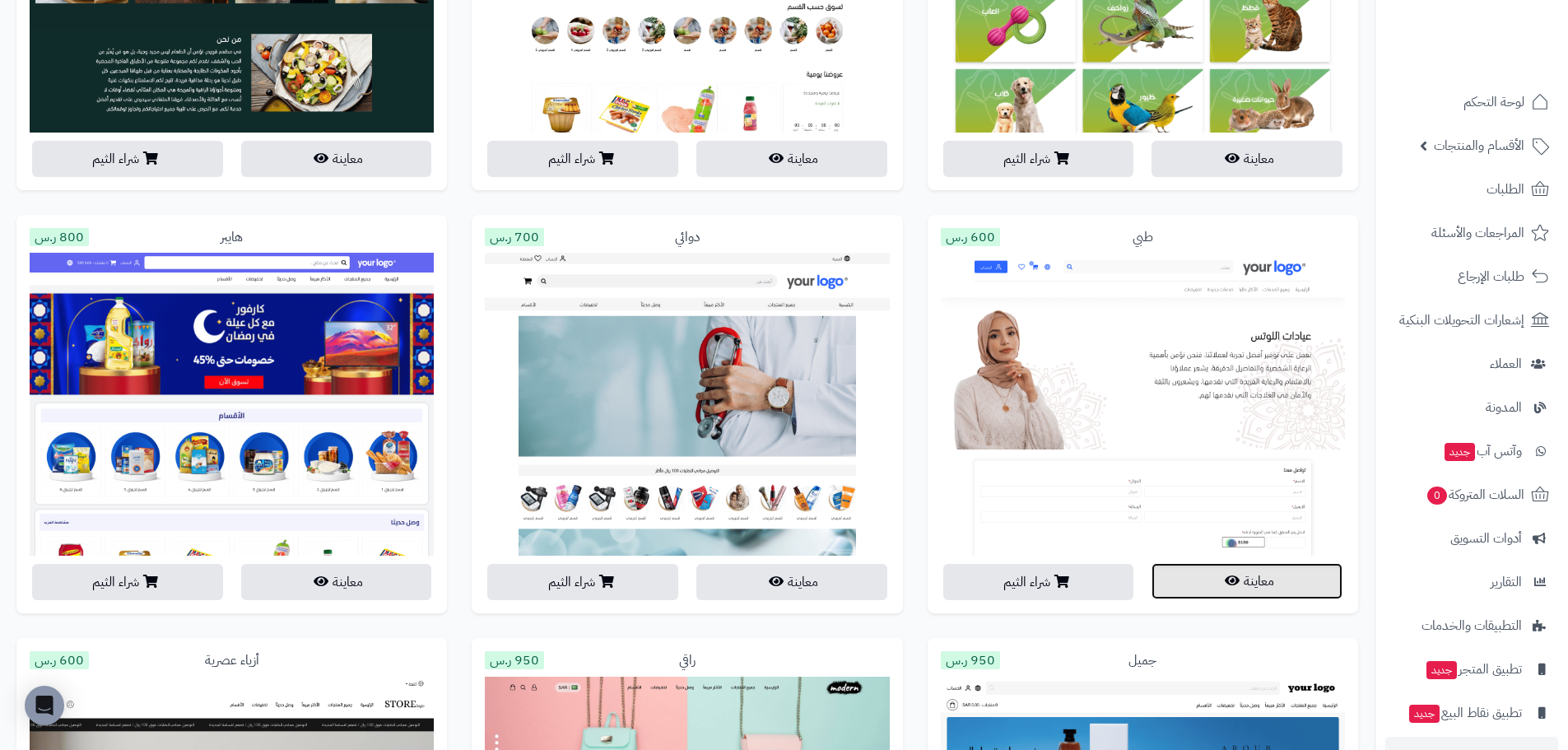
click at [1220, 573] on button "معاينة" at bounding box center [1247, 581] width 191 height 36
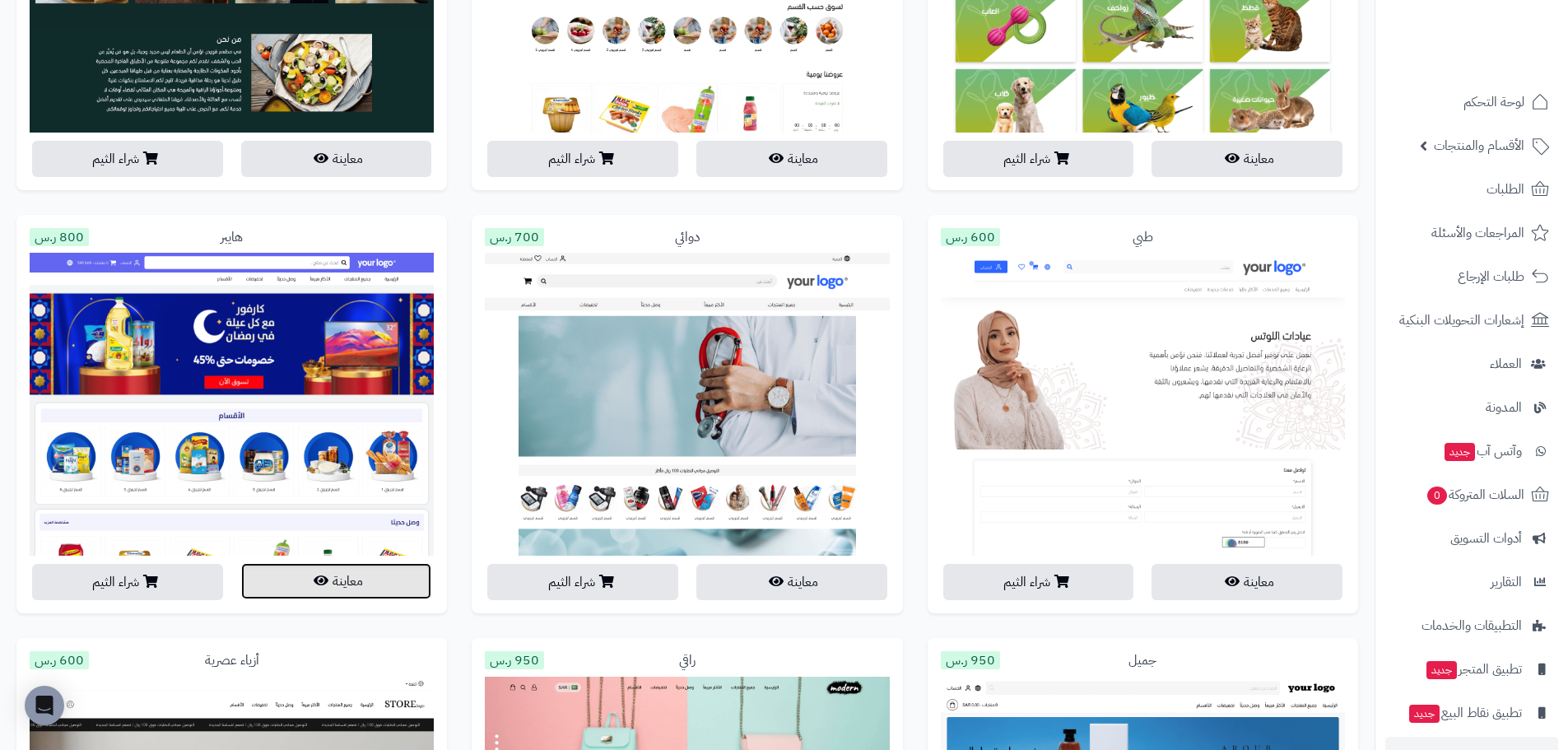
click at [343, 590] on button "معاينة" at bounding box center [337, 581] width 191 height 36
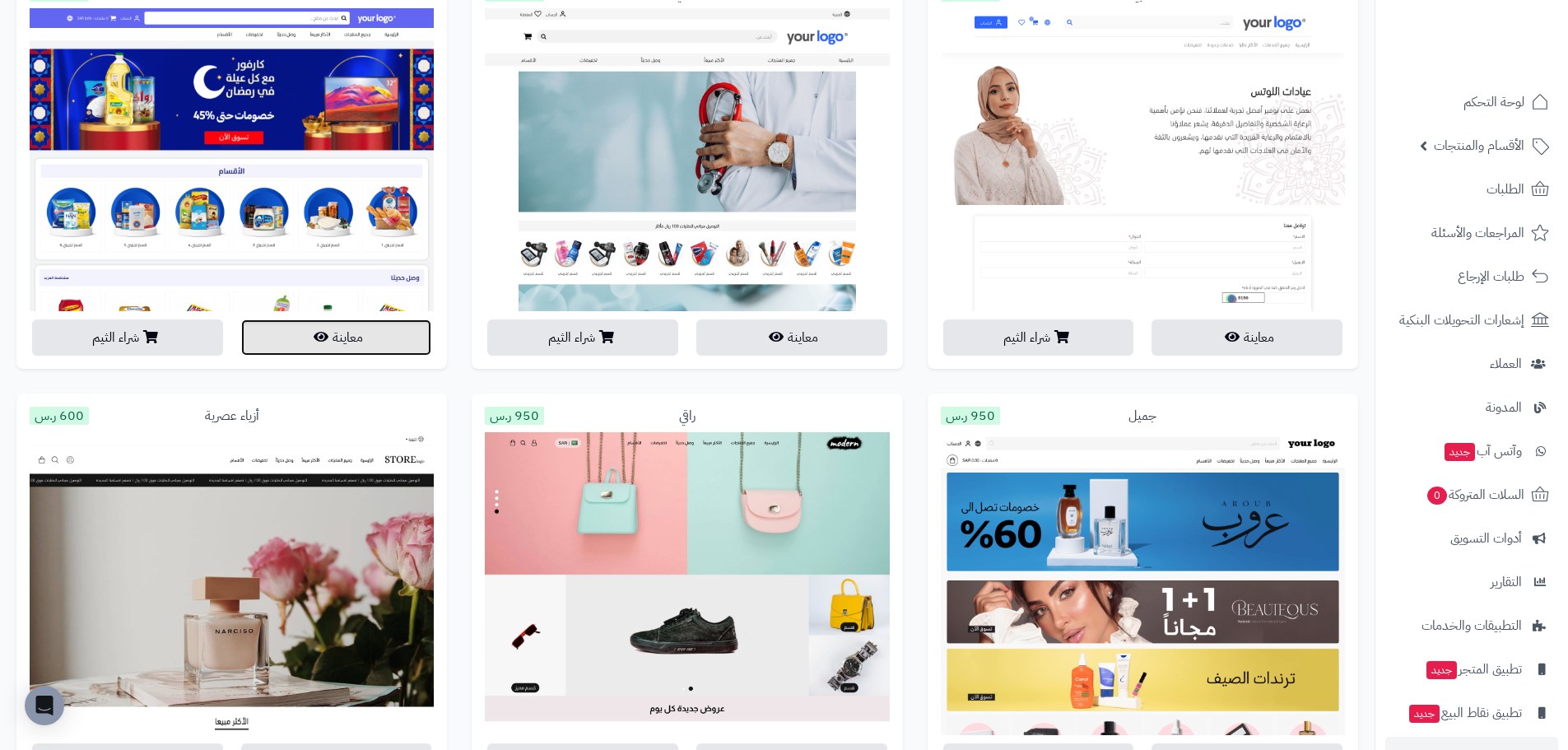
scroll to position [2718, 0]
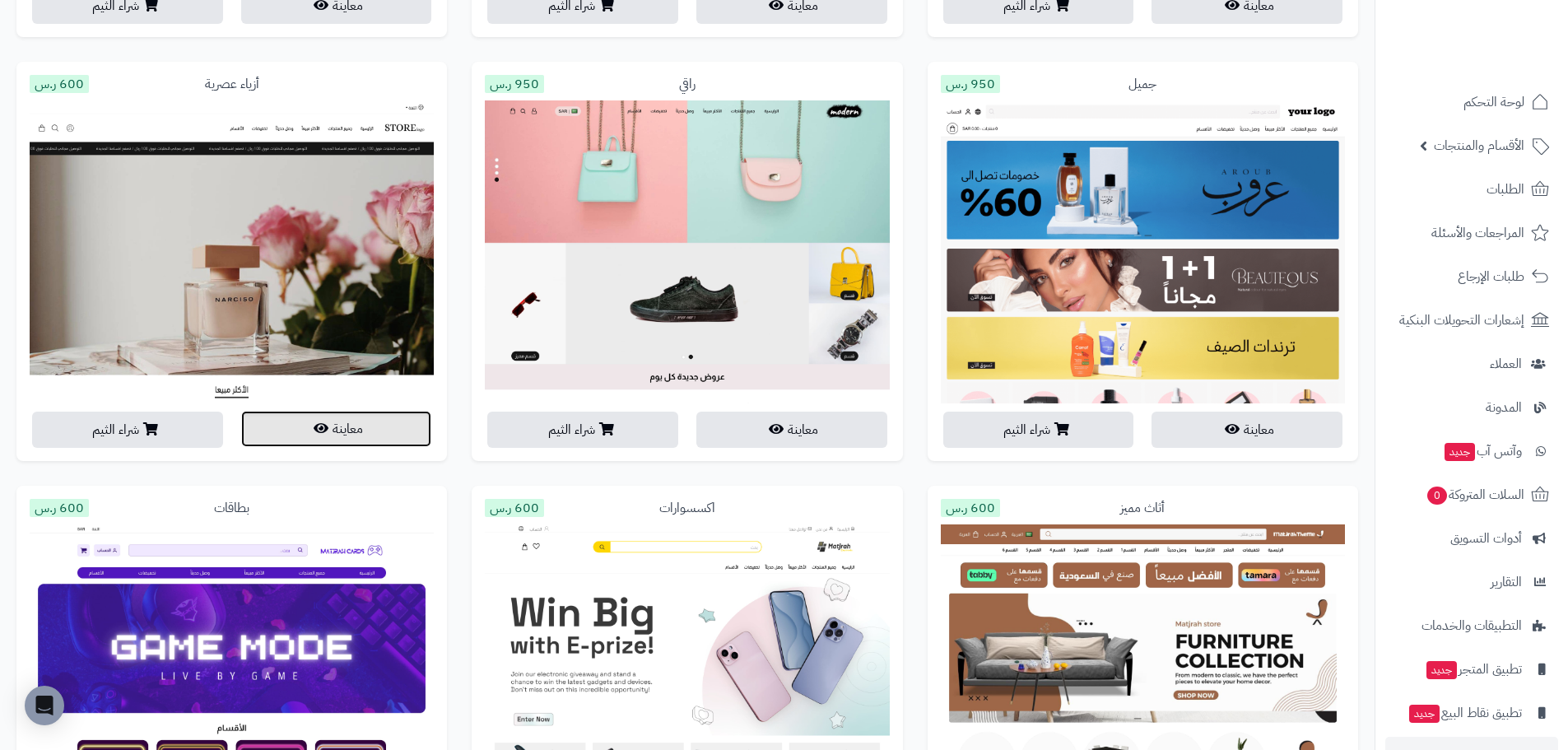
click at [356, 430] on button "معاينة" at bounding box center [337, 429] width 191 height 36
click at [806, 428] on button "معاينة" at bounding box center [792, 429] width 191 height 36
click at [1240, 427] on button "معاينة" at bounding box center [1247, 429] width 191 height 36
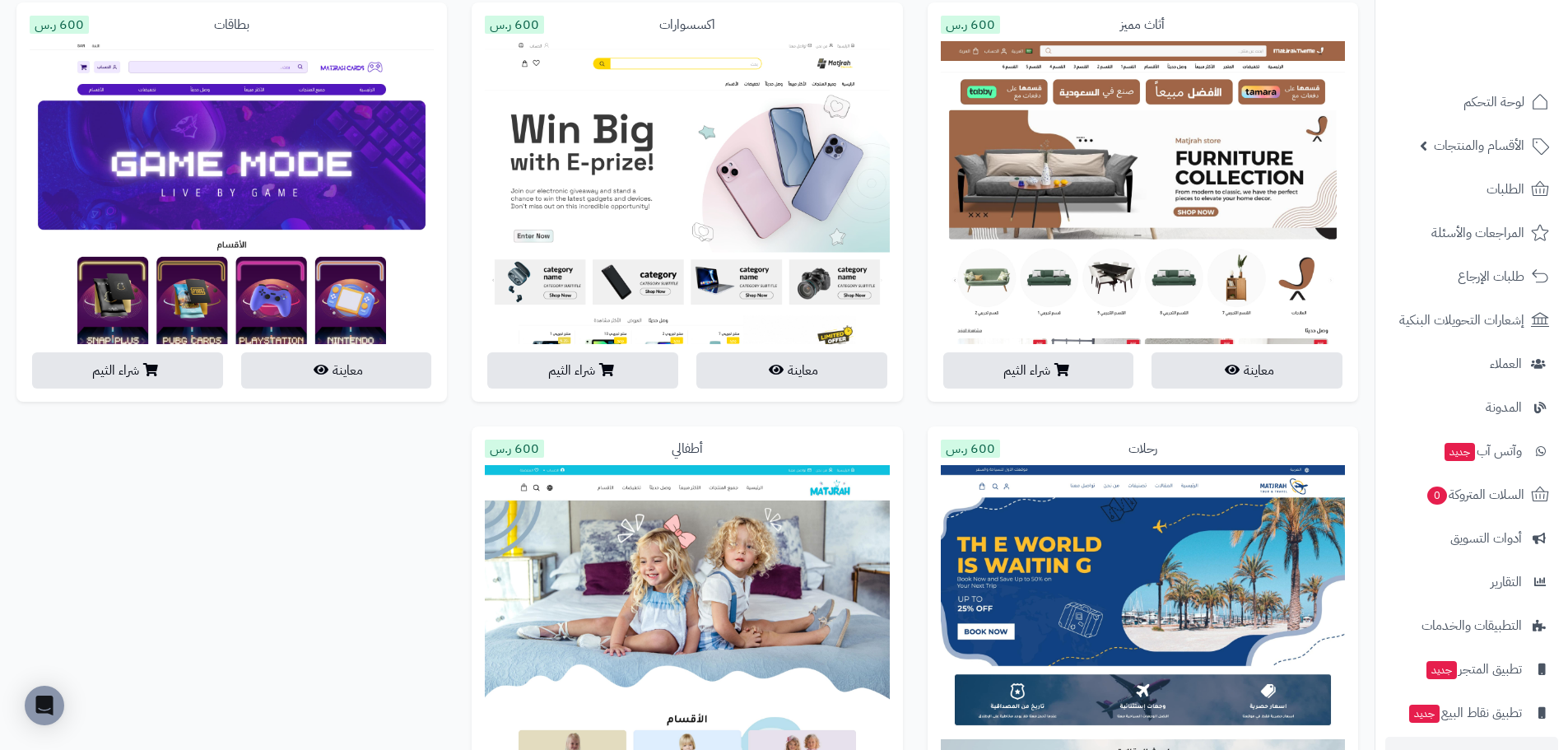
scroll to position [3212, 0]
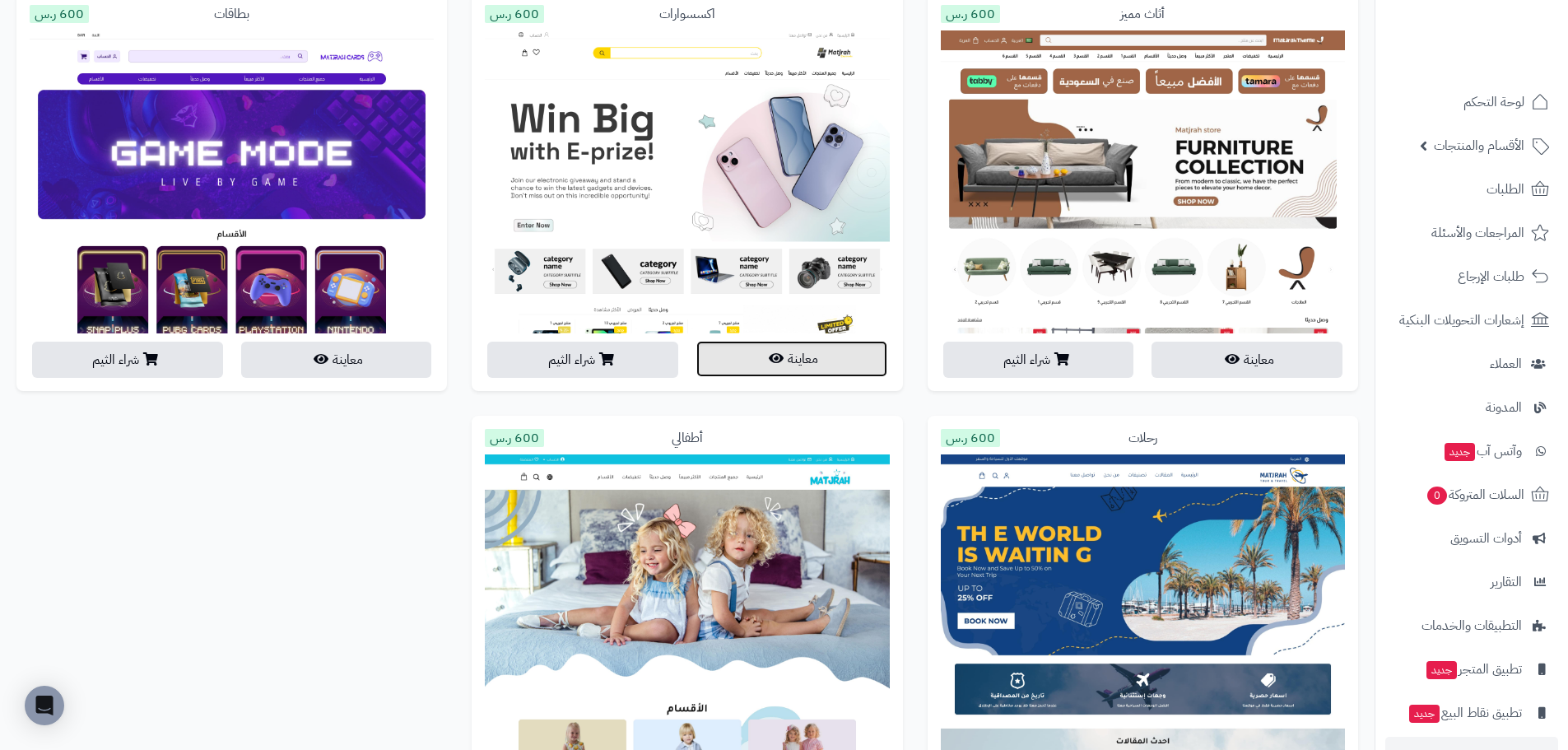
click at [779, 373] on button "معاينة" at bounding box center [792, 359] width 191 height 36
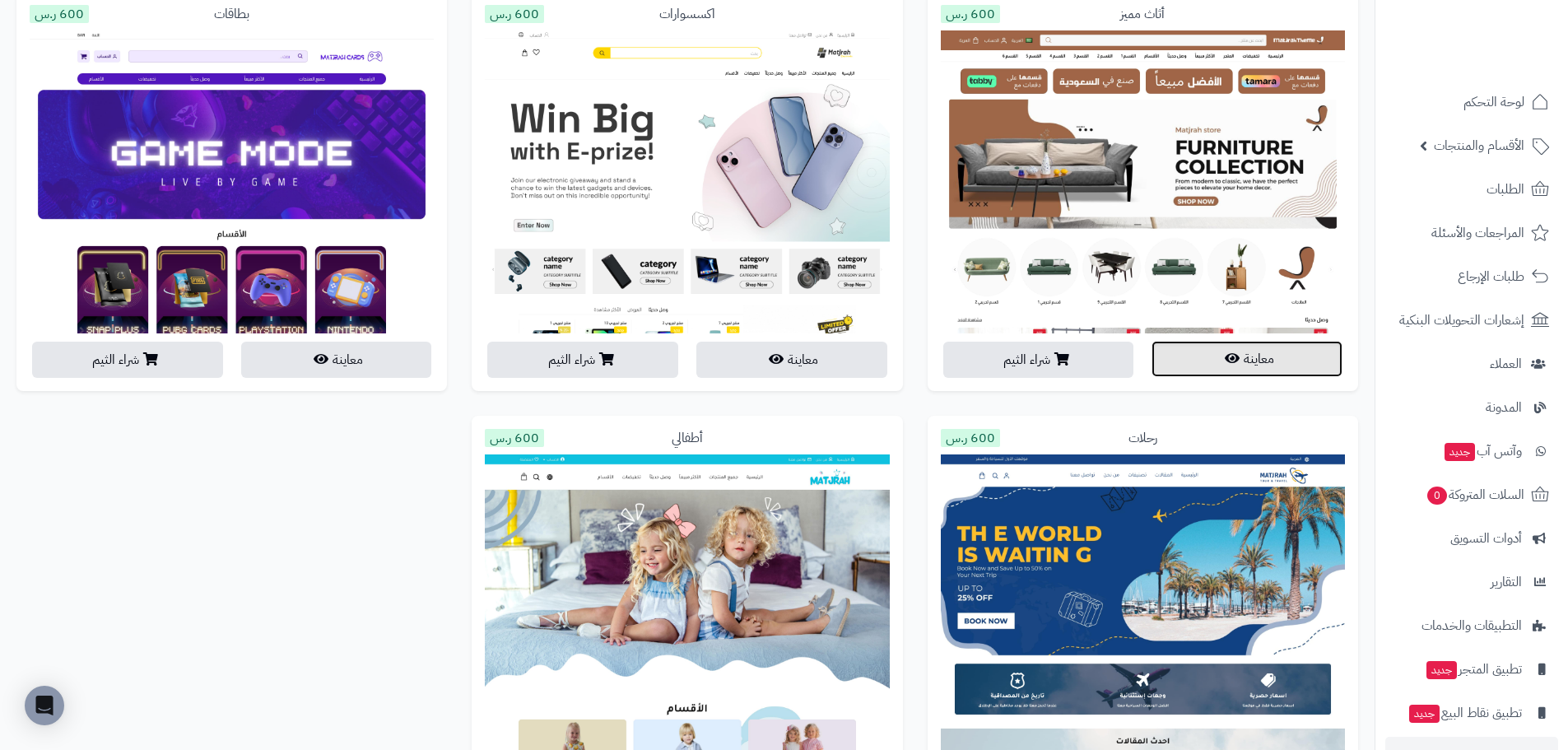
click at [1246, 362] on button "معاينة" at bounding box center [1247, 359] width 191 height 36
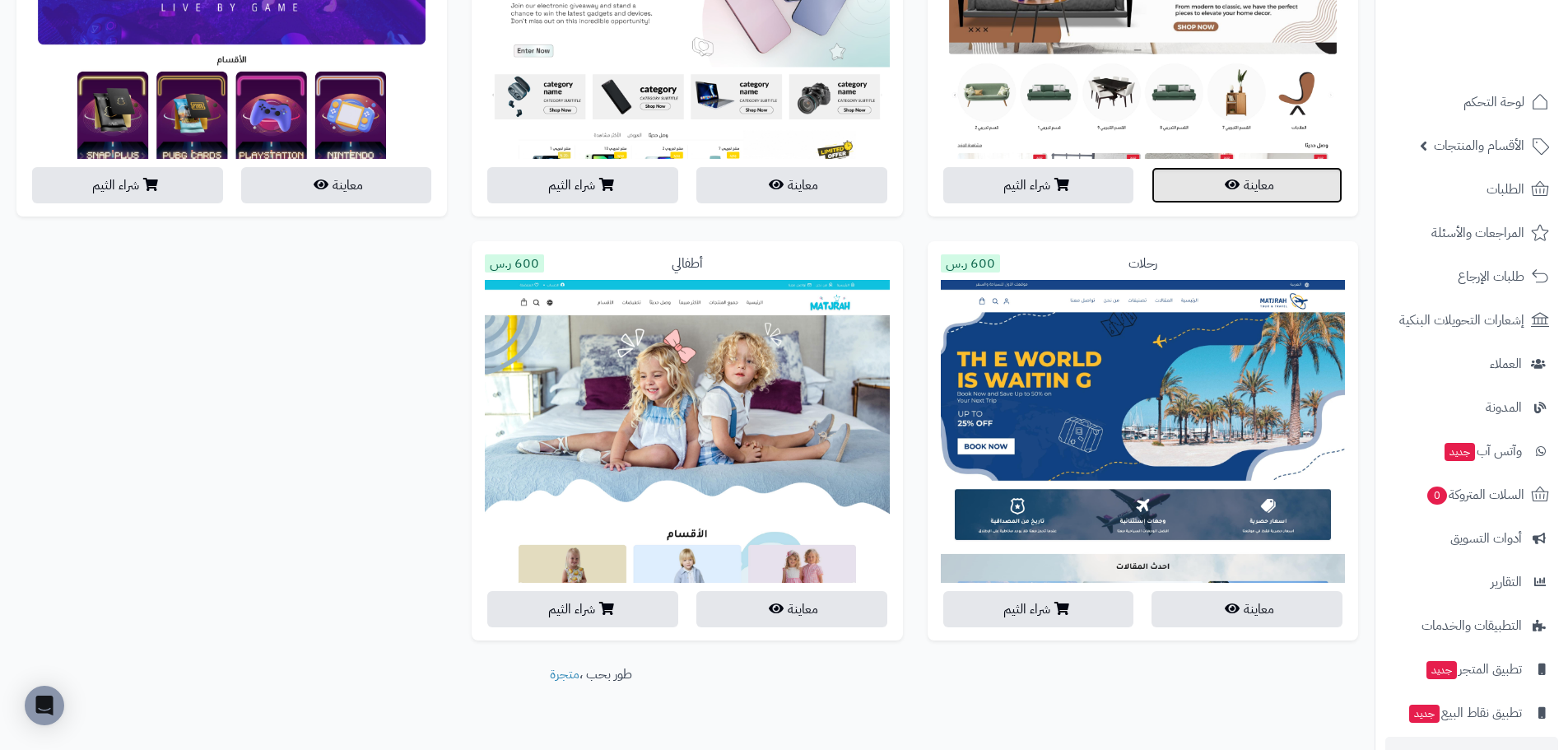
scroll to position [3416, 0]
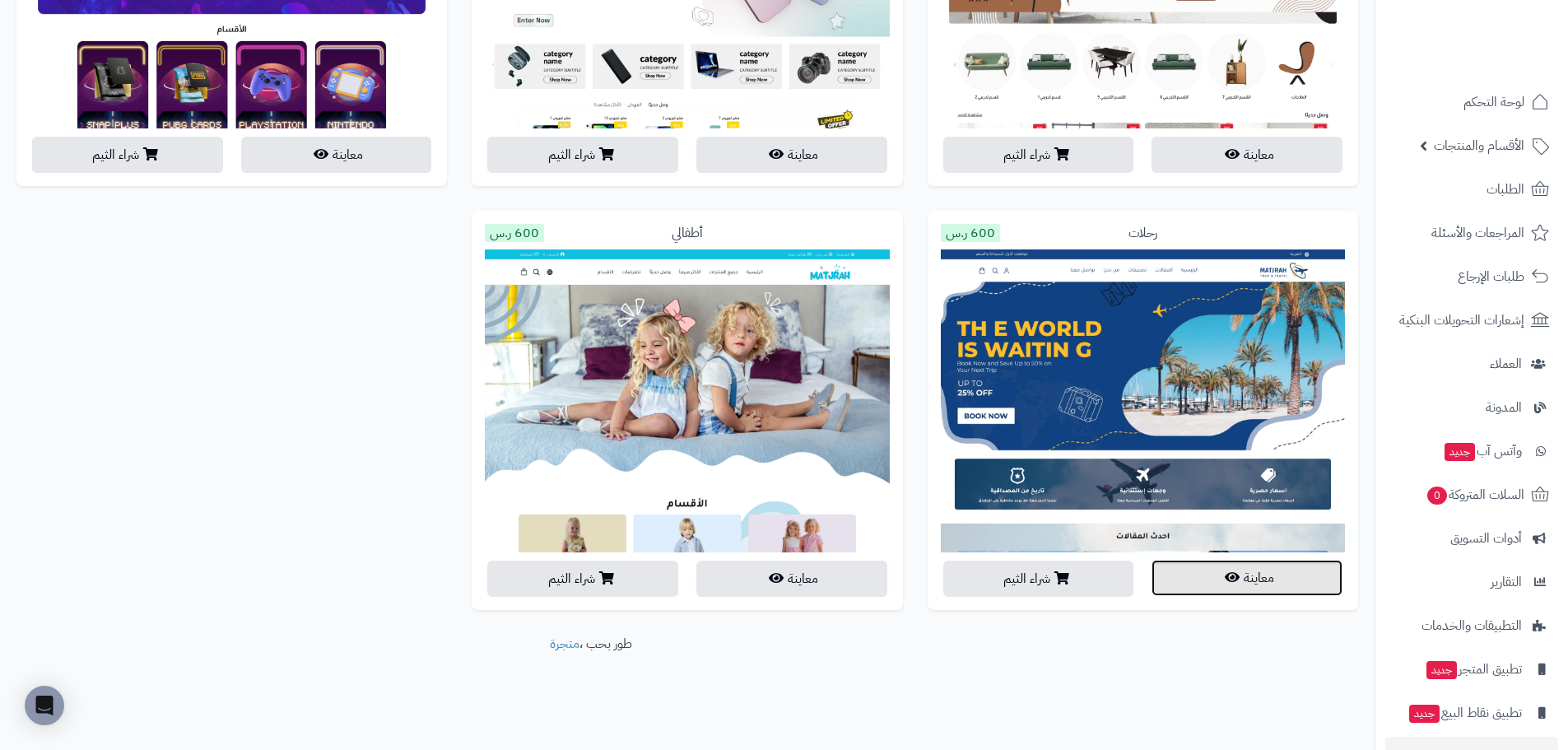
click at [1226, 578] on icon "button" at bounding box center [1233, 578] width 15 height 14
click at [798, 576] on button "معاينة" at bounding box center [792, 578] width 191 height 36
